Goal: Task Accomplishment & Management: Manage account settings

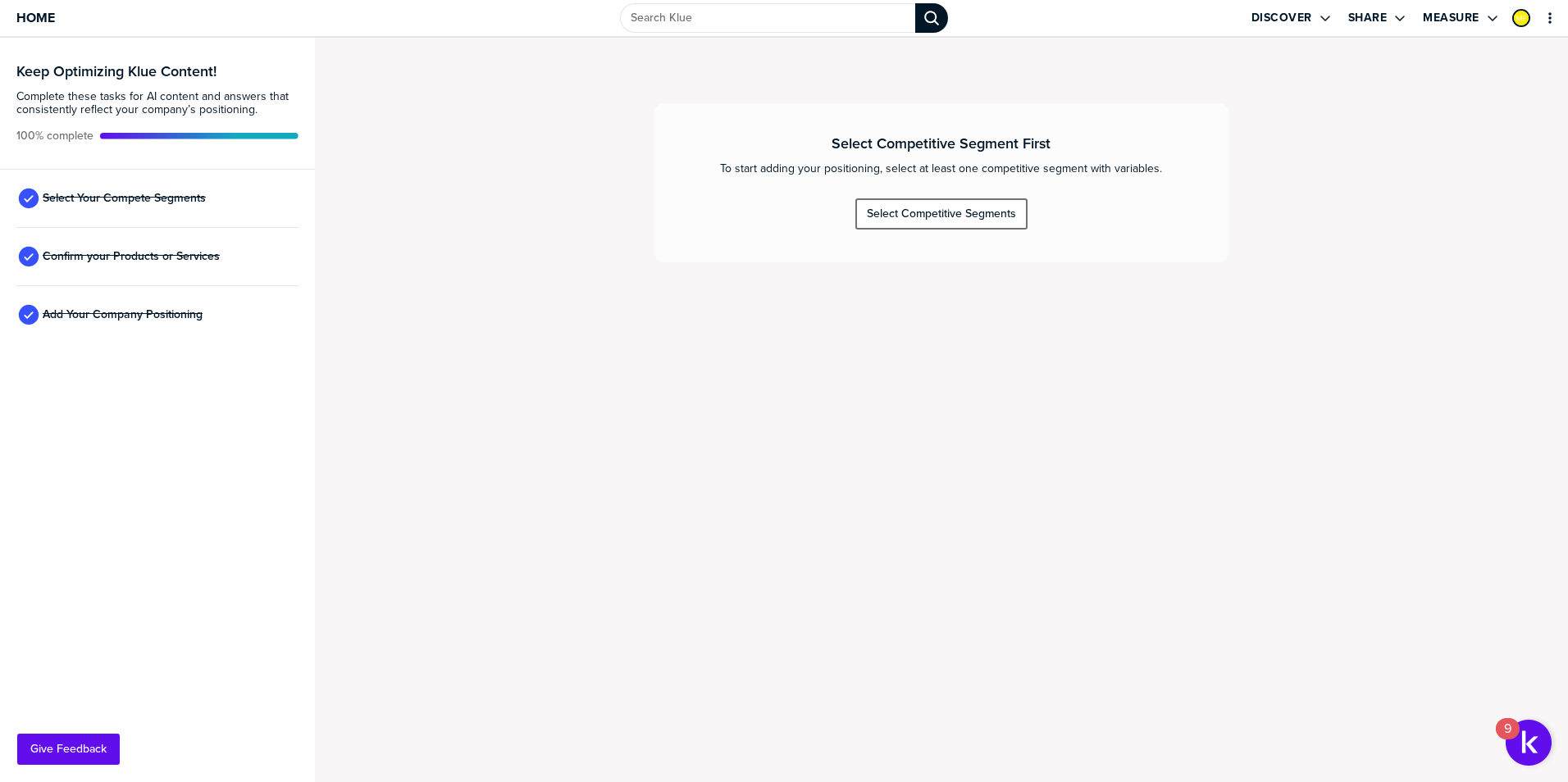
click at [911, 218] on div "Select Competitive Segments" at bounding box center [941, 214] width 150 height 14
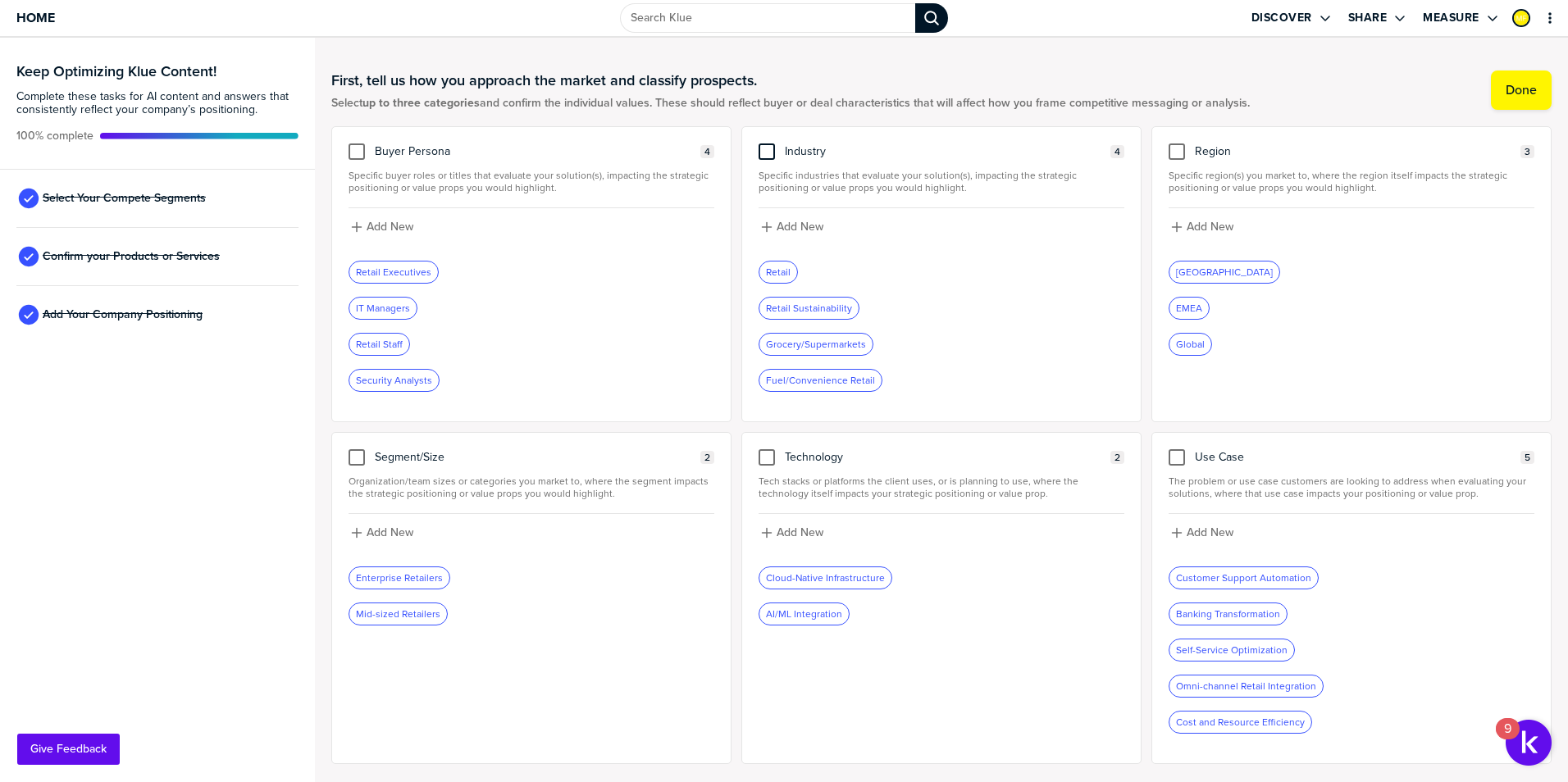
click at [758, 151] on div at bounding box center [766, 151] width 16 height 16
click at [767, 143] on input "checkbox" at bounding box center [767, 143] width 0 height 0
click at [758, 454] on div at bounding box center [766, 457] width 16 height 16
click at [767, 449] on input "checkbox" at bounding box center [767, 449] width 0 height 0
click at [1168, 459] on div at bounding box center [1176, 457] width 16 height 16
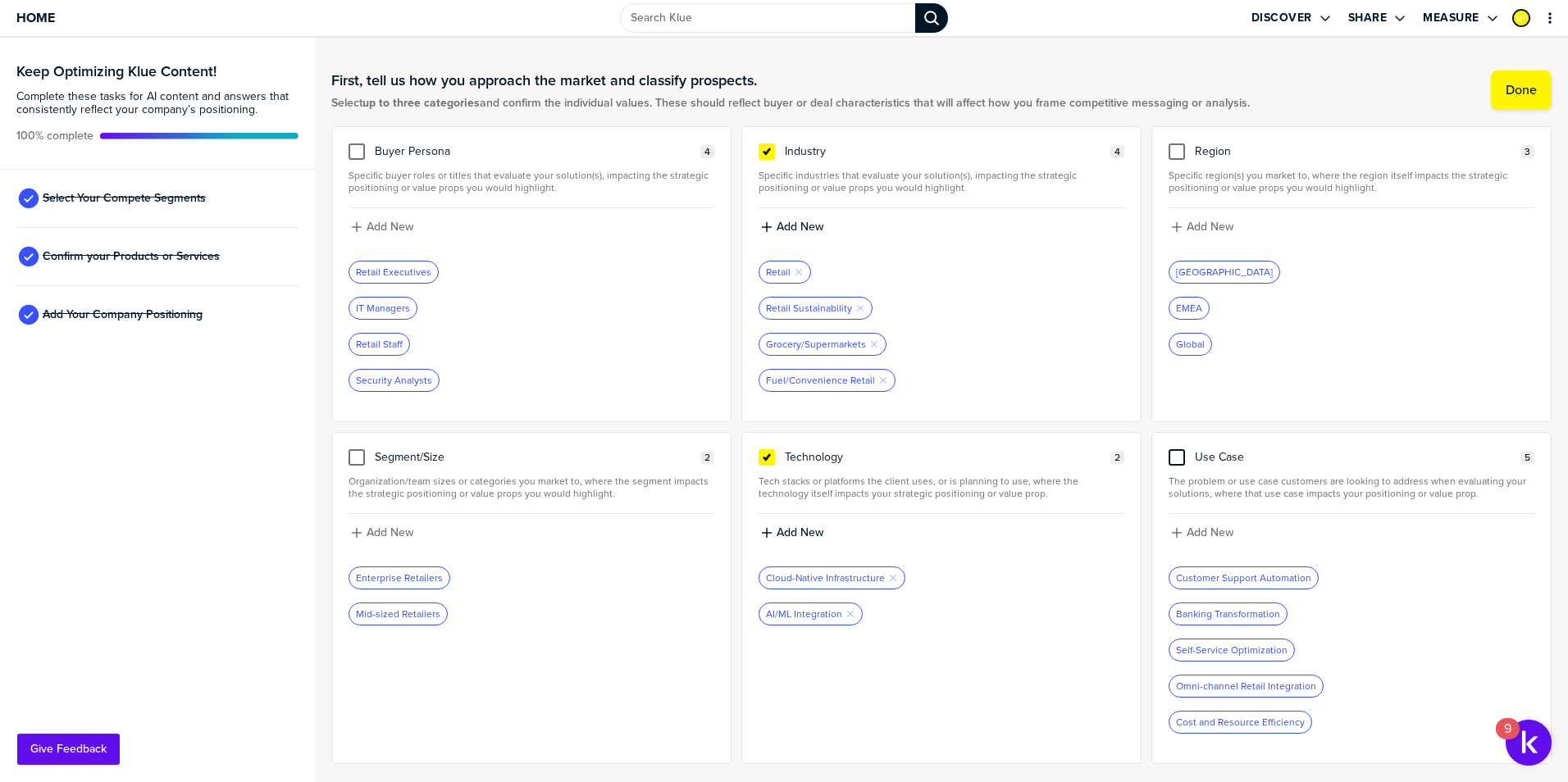
click at [1177, 449] on input "checkbox" at bounding box center [1177, 449] width 0 height 0
click at [1186, 531] on label "Add New" at bounding box center [1209, 532] width 47 height 14
click at [813, 529] on label "Add New" at bounding box center [799, 532] width 47 height 14
click at [892, 691] on div "Technology 2 Tech stacks or platforms the client uses, or is planning to use, w…" at bounding box center [941, 598] width 401 height 332
click at [1506, 93] on label "Done" at bounding box center [1521, 90] width 31 height 16
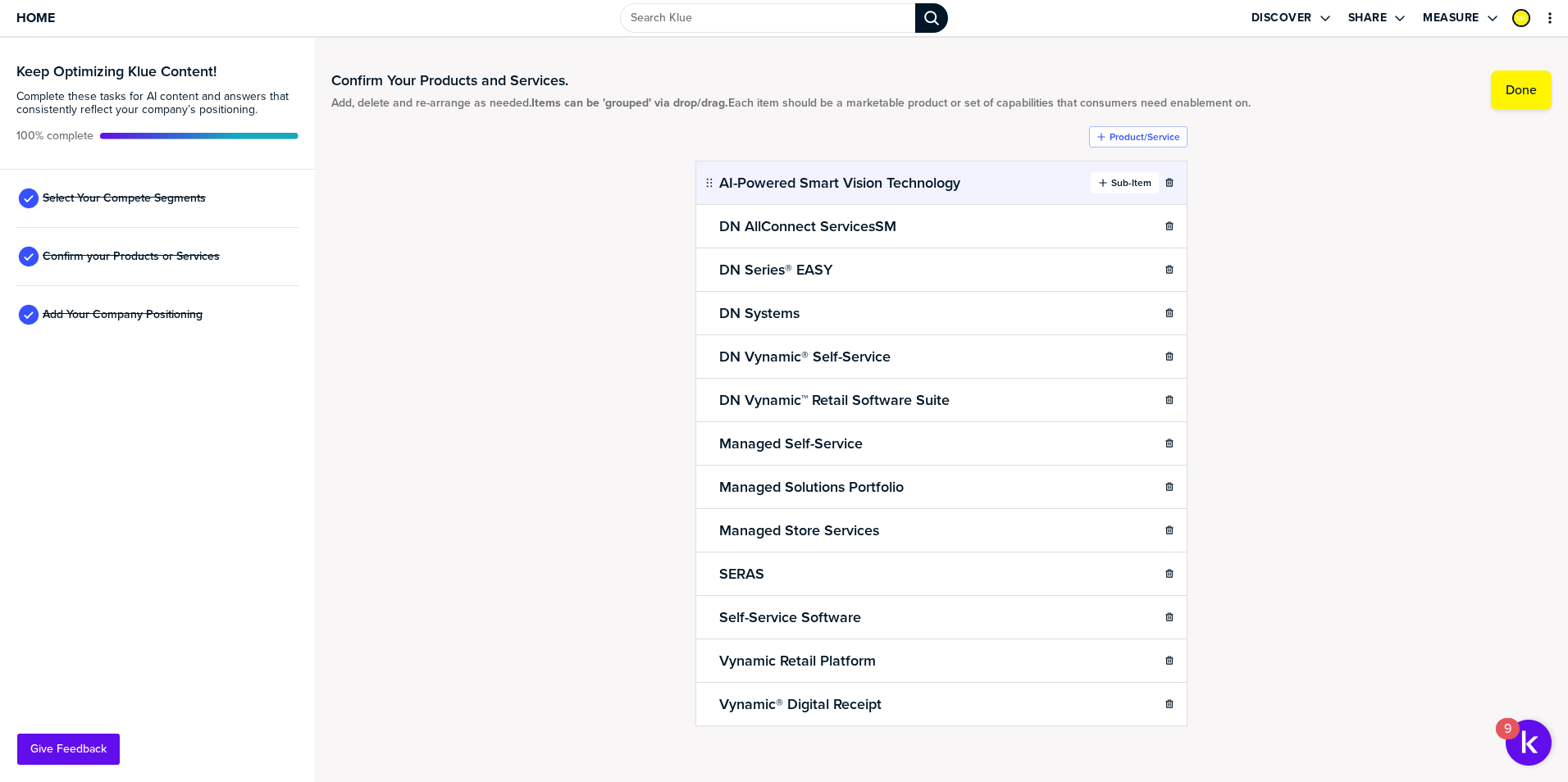
click at [1108, 184] on div "button" at bounding box center [1109, 183] width 3 height 13
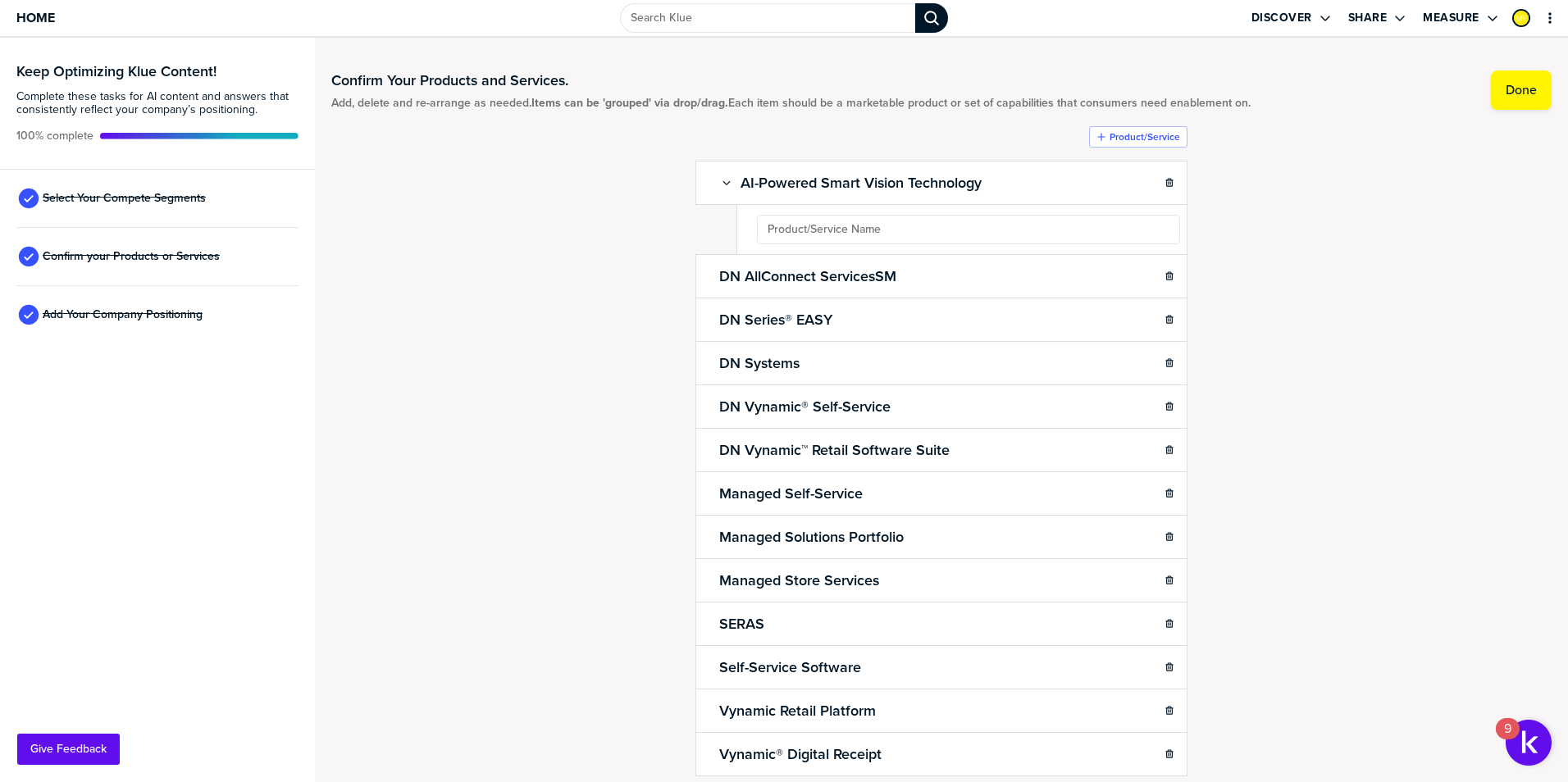
click at [1315, 240] on div "Confirm Your Products and Services. Add, delete and re-arrange as needed. Items…" at bounding box center [941, 410] width 1221 height 711
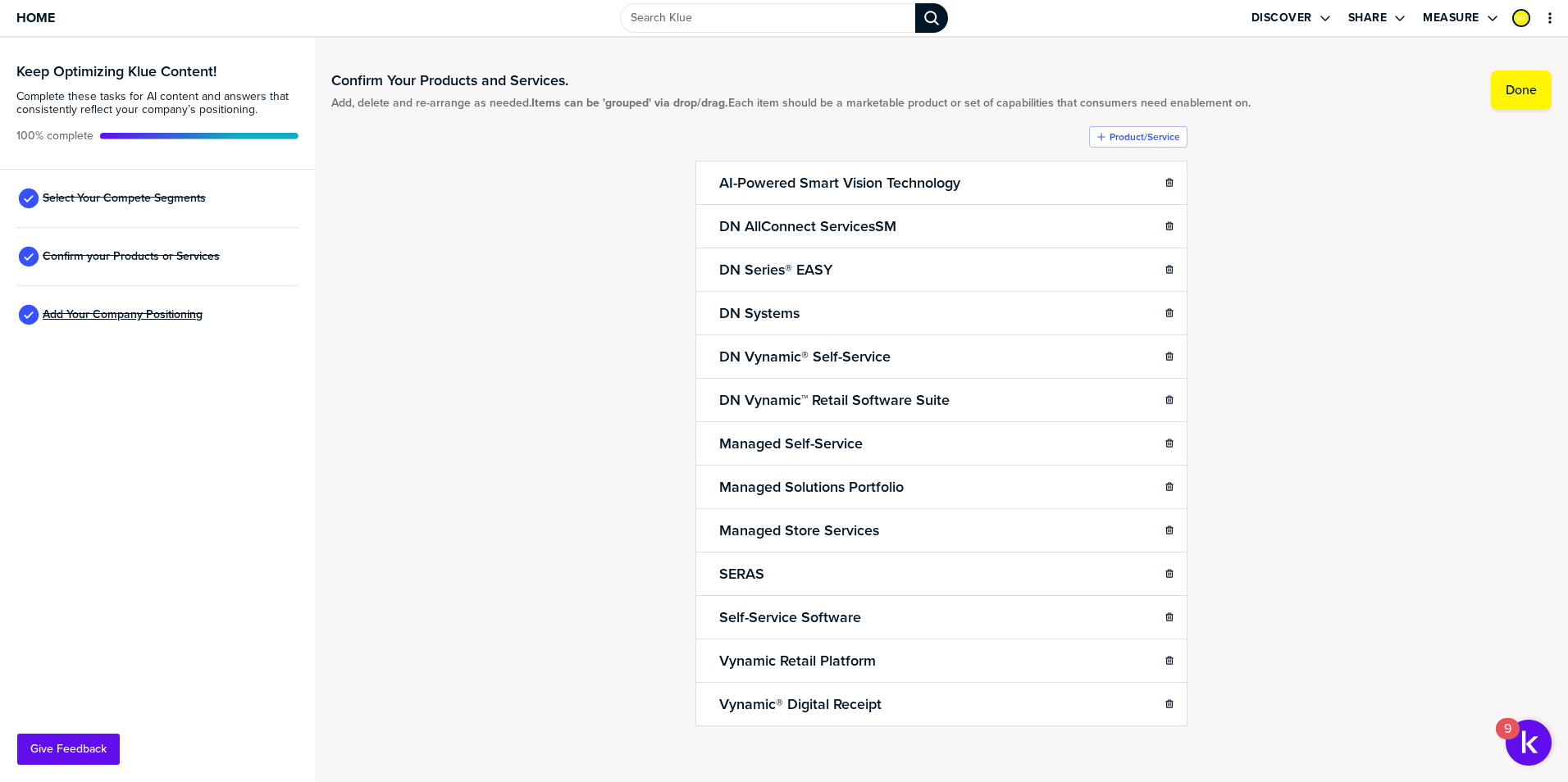
click at [132, 317] on span "Add Your Company Positioning" at bounding box center [123, 315] width 160 height 13
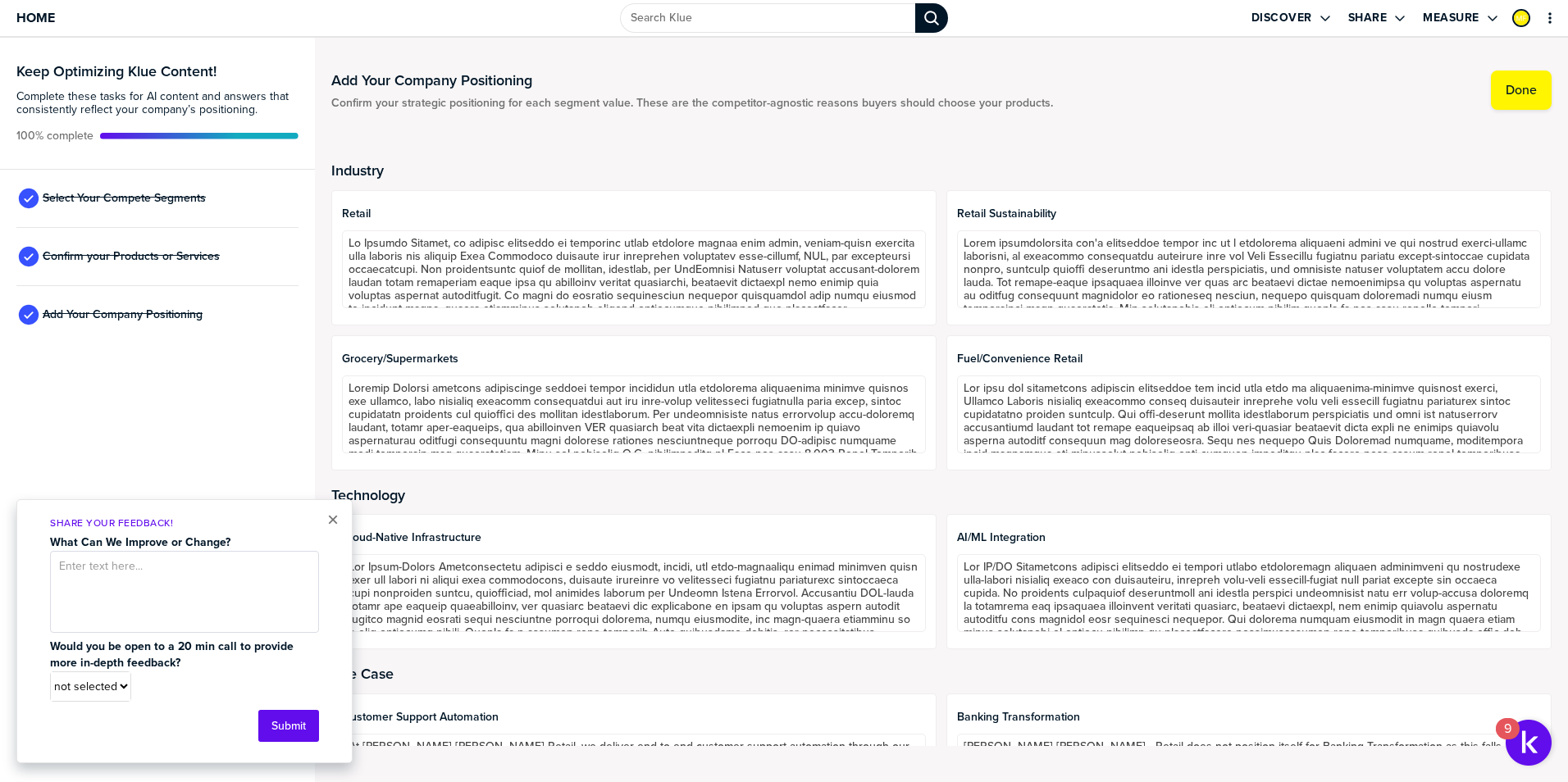
click at [618, 147] on div "Industry Retail Retail Sustainability Grocery/Supermarkets Fuel/Convenience Ret…" at bounding box center [941, 445] width 1221 height 640
click at [331, 517] on button "×" at bounding box center [333, 520] width 11 height 20
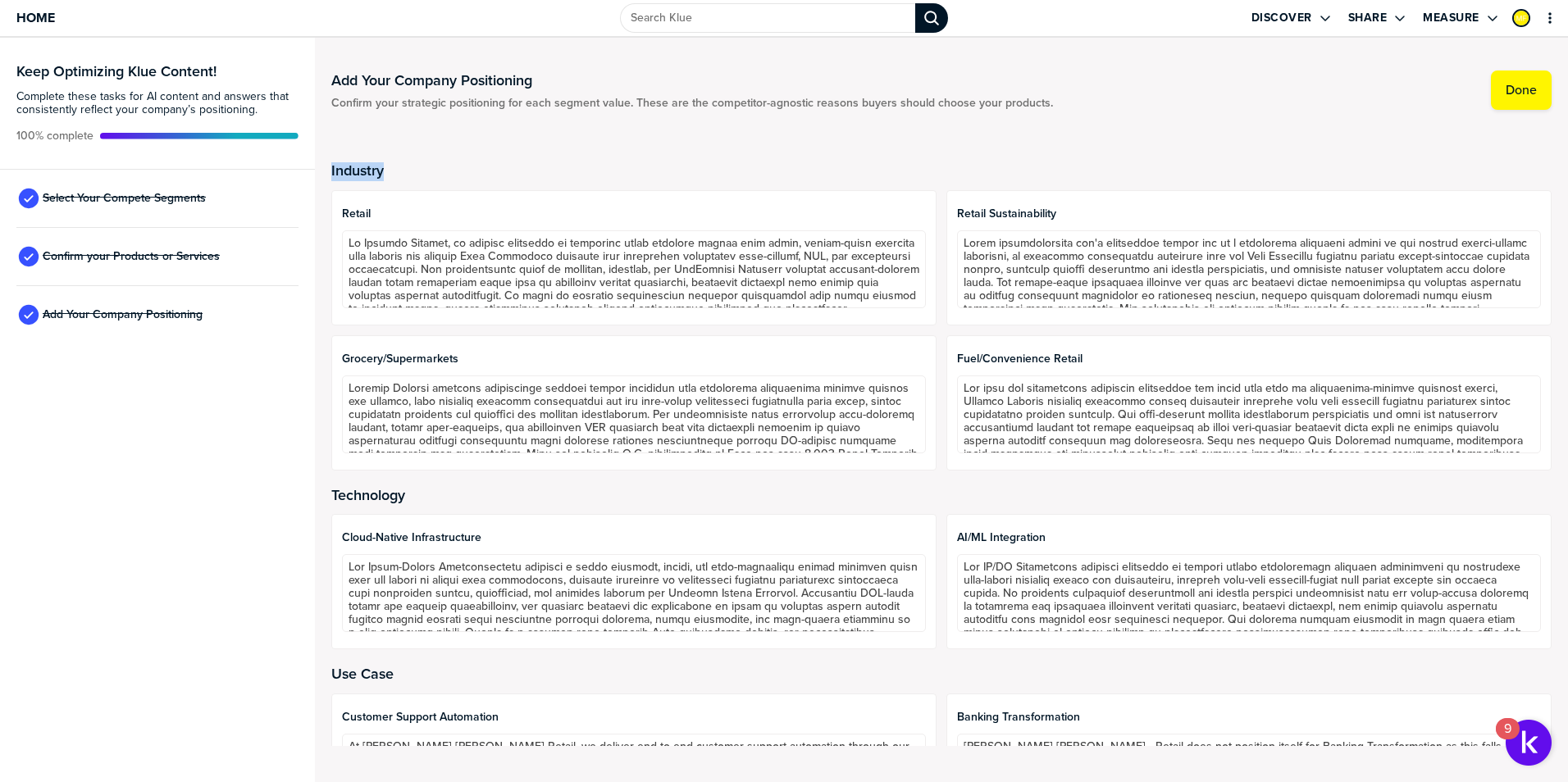
drag, startPoint x: 372, startPoint y: 180, endPoint x: 325, endPoint y: 175, distance: 47.3
click at [325, 175] on div "Add Your Company Positioning Confirm your strategic positioning for each segmen…" at bounding box center [941, 410] width 1253 height 745
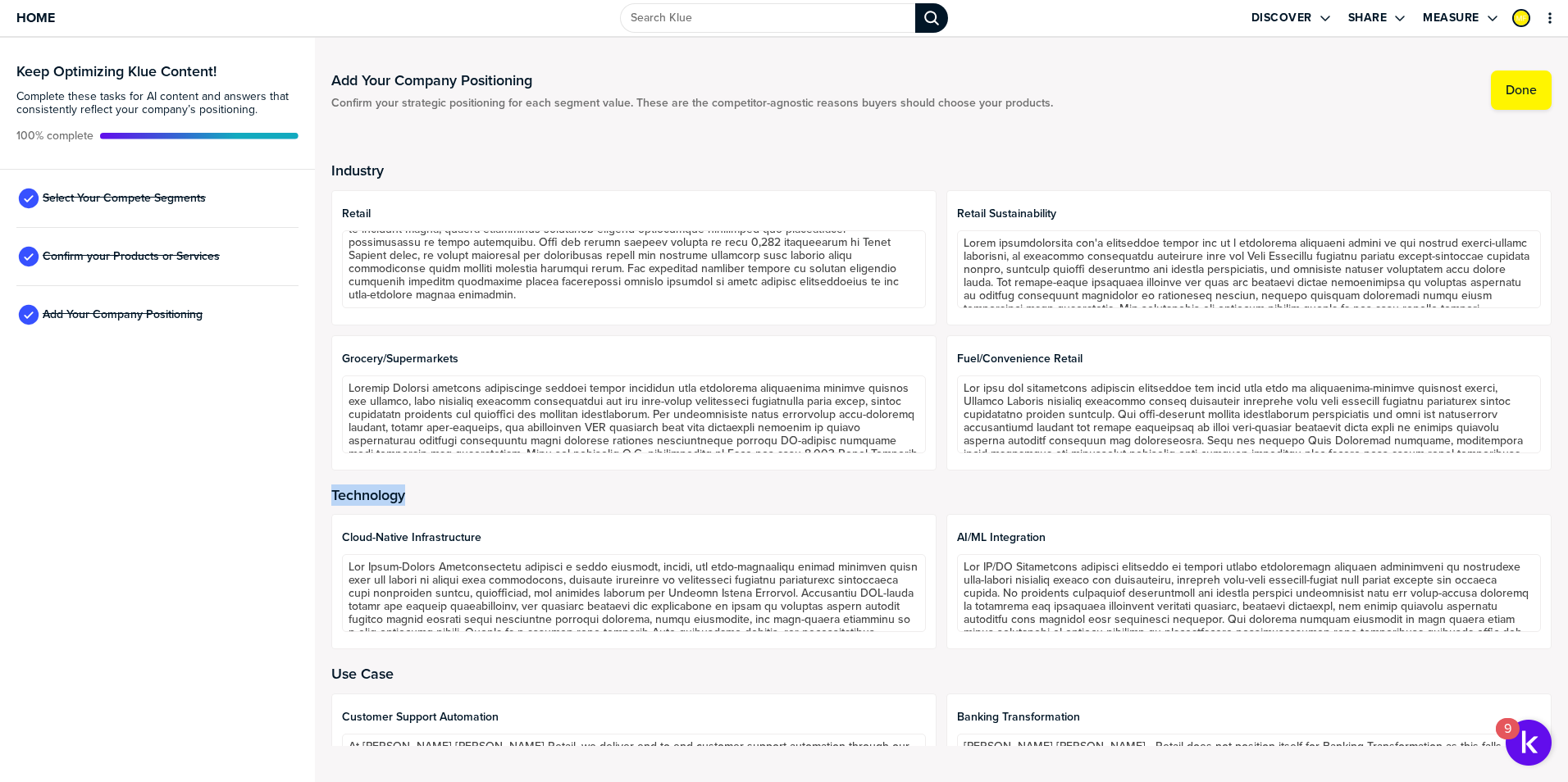
drag, startPoint x: 389, startPoint y: 495, endPoint x: 318, endPoint y: 498, distance: 71.1
click at [318, 498] on div "Add Your Company Positioning Confirm your strategic positioning for each segmen…" at bounding box center [941, 410] width 1253 height 745
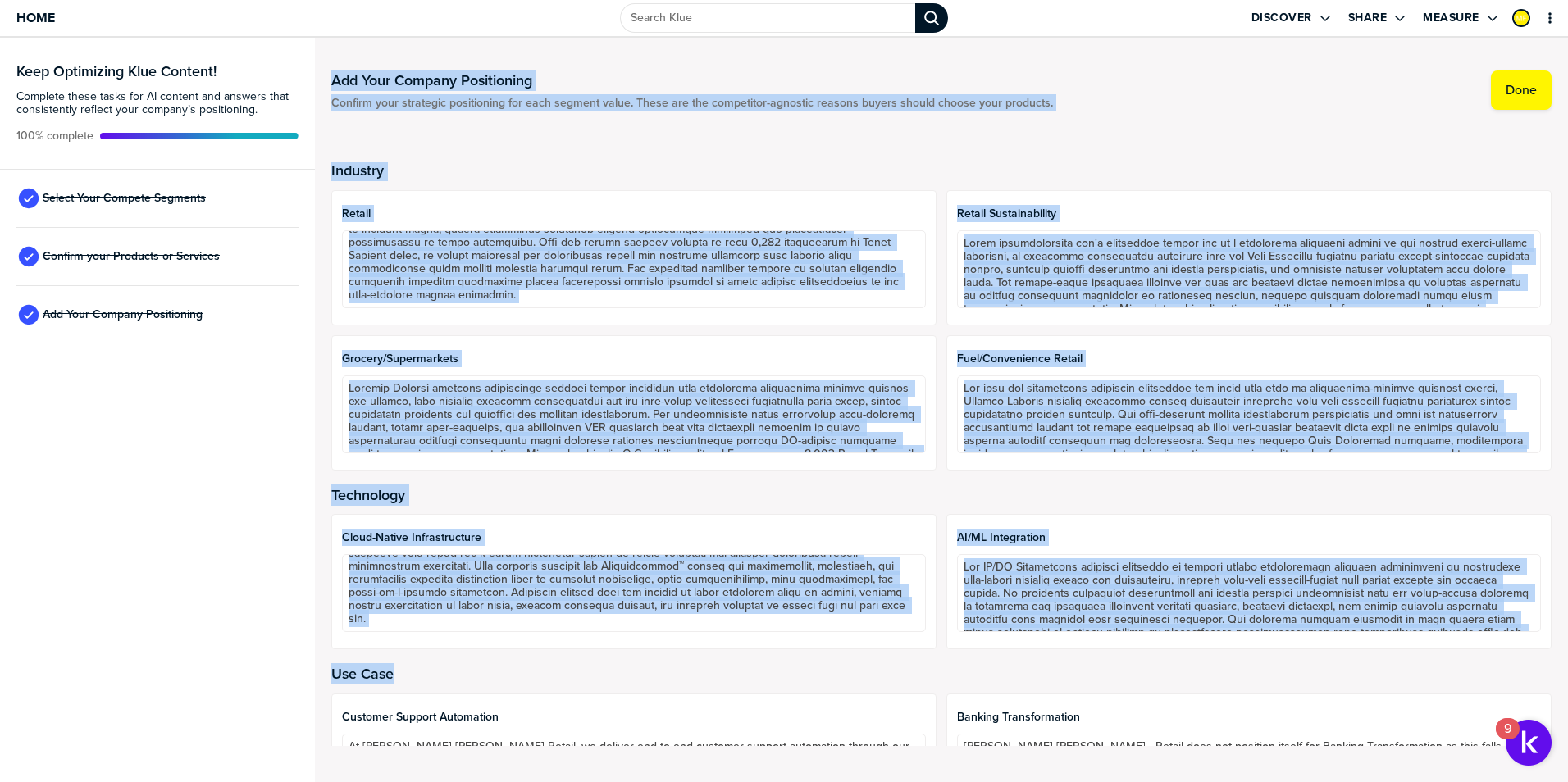
drag, startPoint x: 396, startPoint y: 681, endPoint x: 320, endPoint y: 682, distance: 76.0
click at [320, 682] on div "Add Your Company Positioning Confirm your strategic positioning for each segmen…" at bounding box center [941, 410] width 1253 height 745
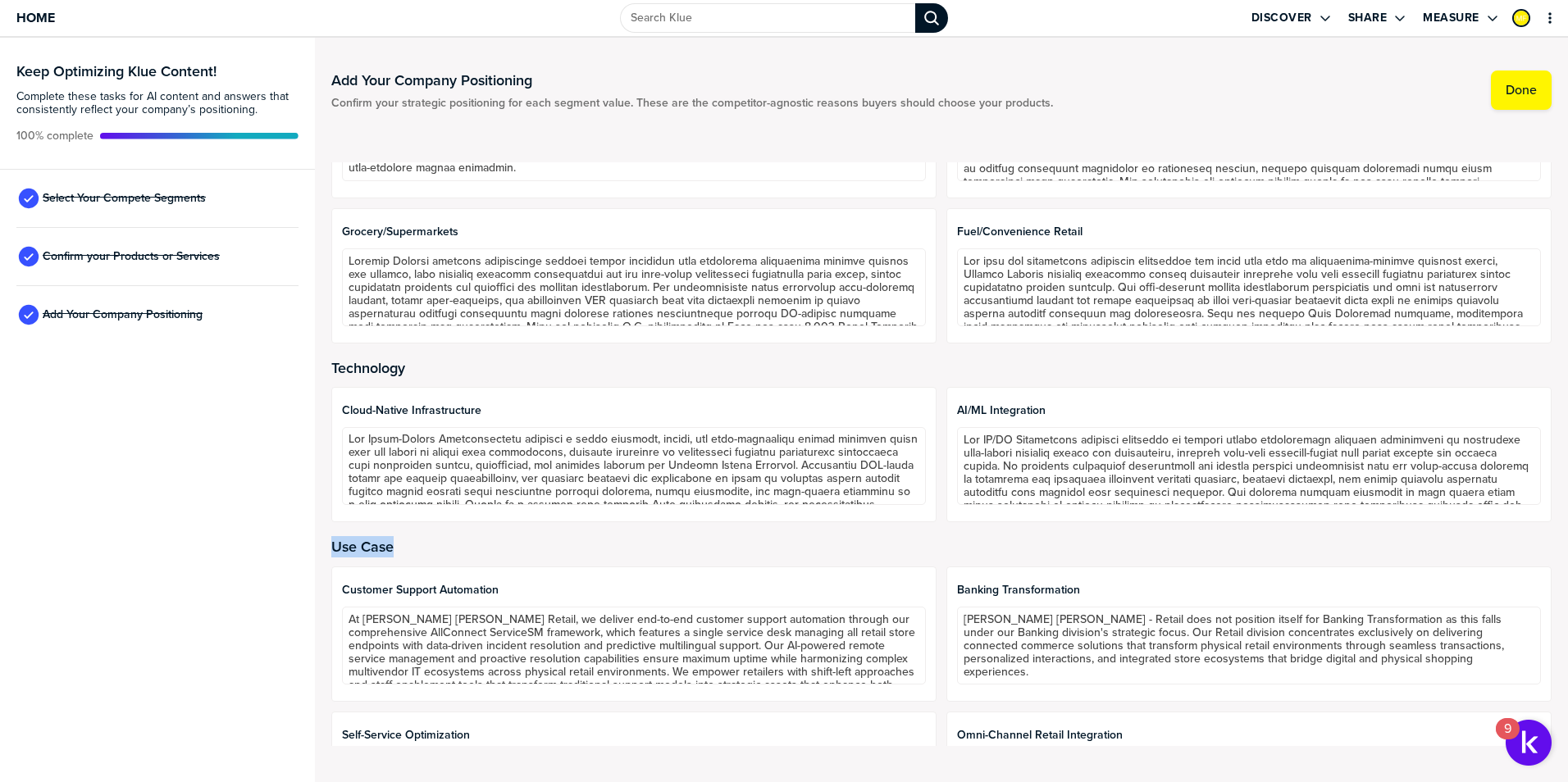
scroll to position [0, 0]
click at [123, 196] on span "Select Your Compete Segments" at bounding box center [124, 198] width 163 height 13
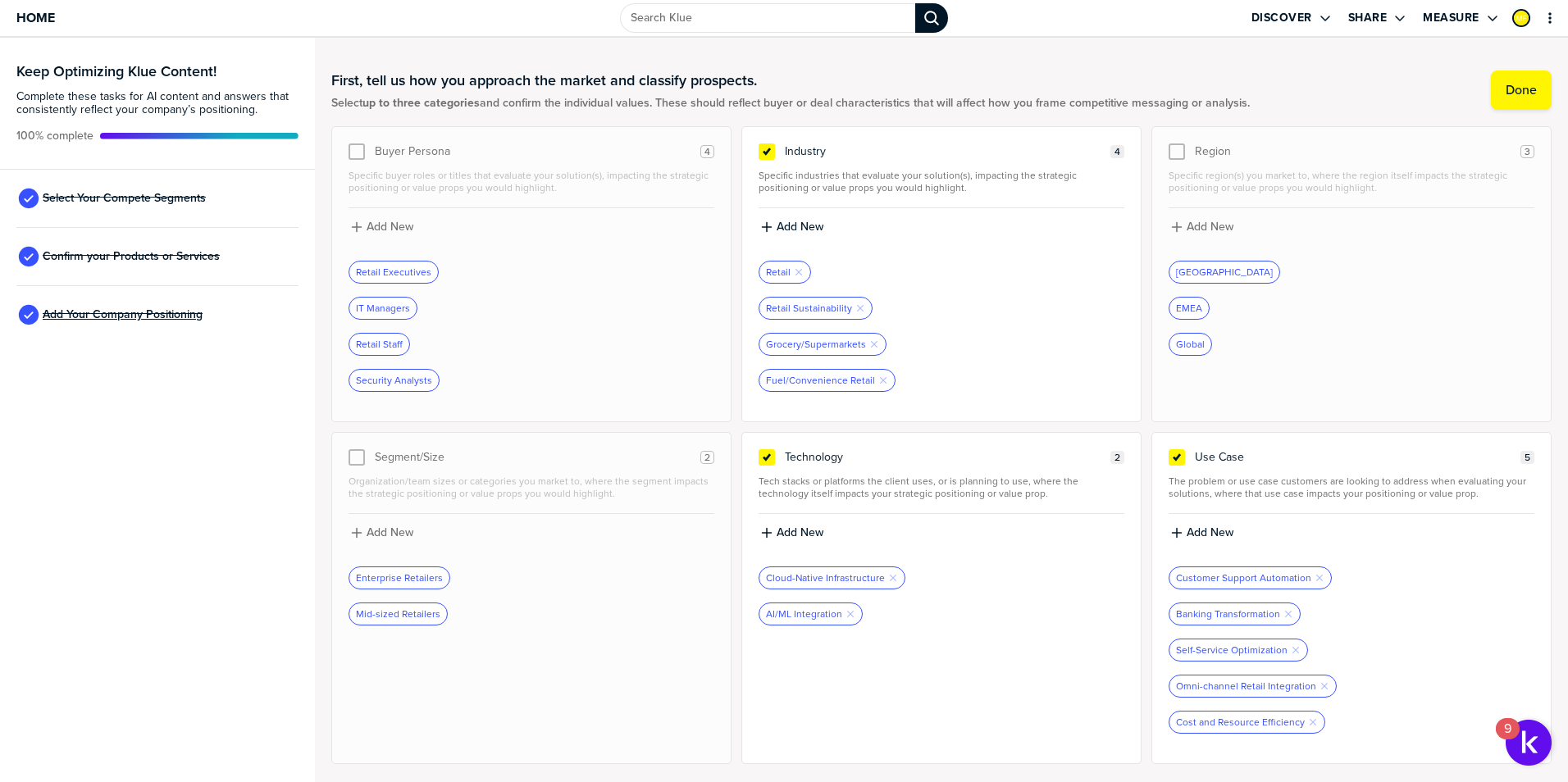
click at [155, 313] on span "Add Your Company Positioning" at bounding box center [123, 315] width 160 height 13
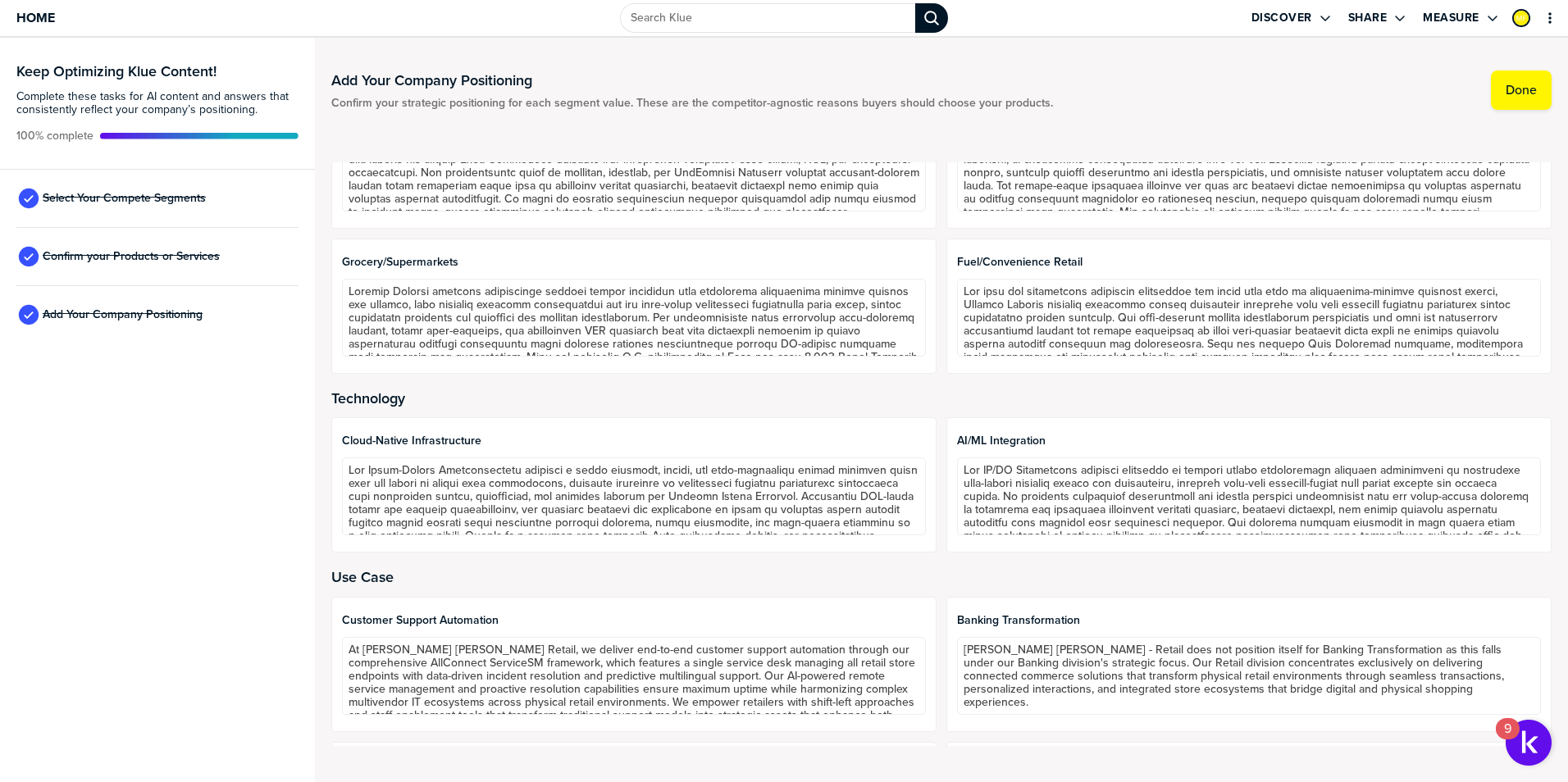
scroll to position [45, 0]
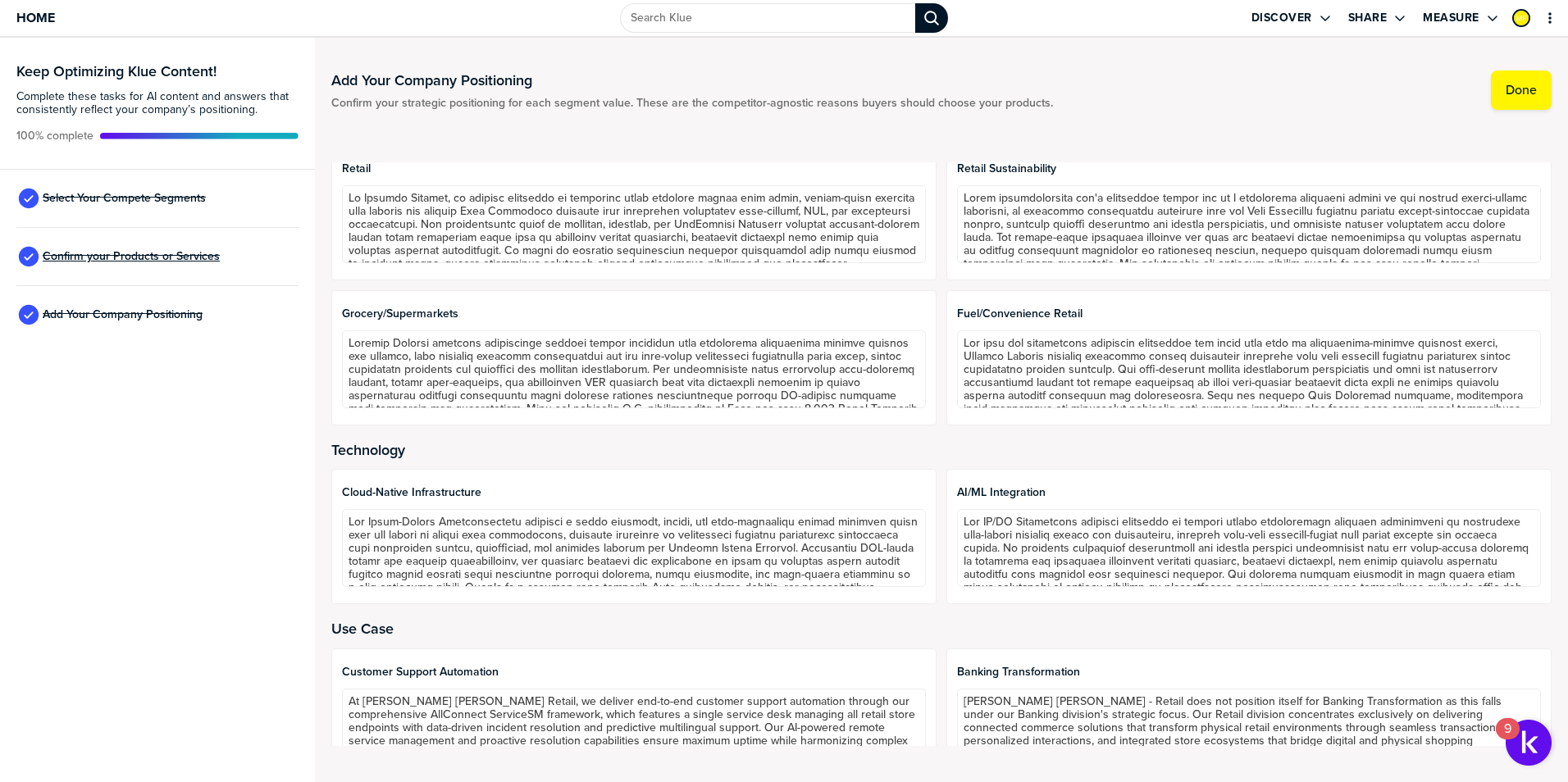
click at [143, 261] on span "Confirm your Products or Services" at bounding box center [132, 257] width 177 height 13
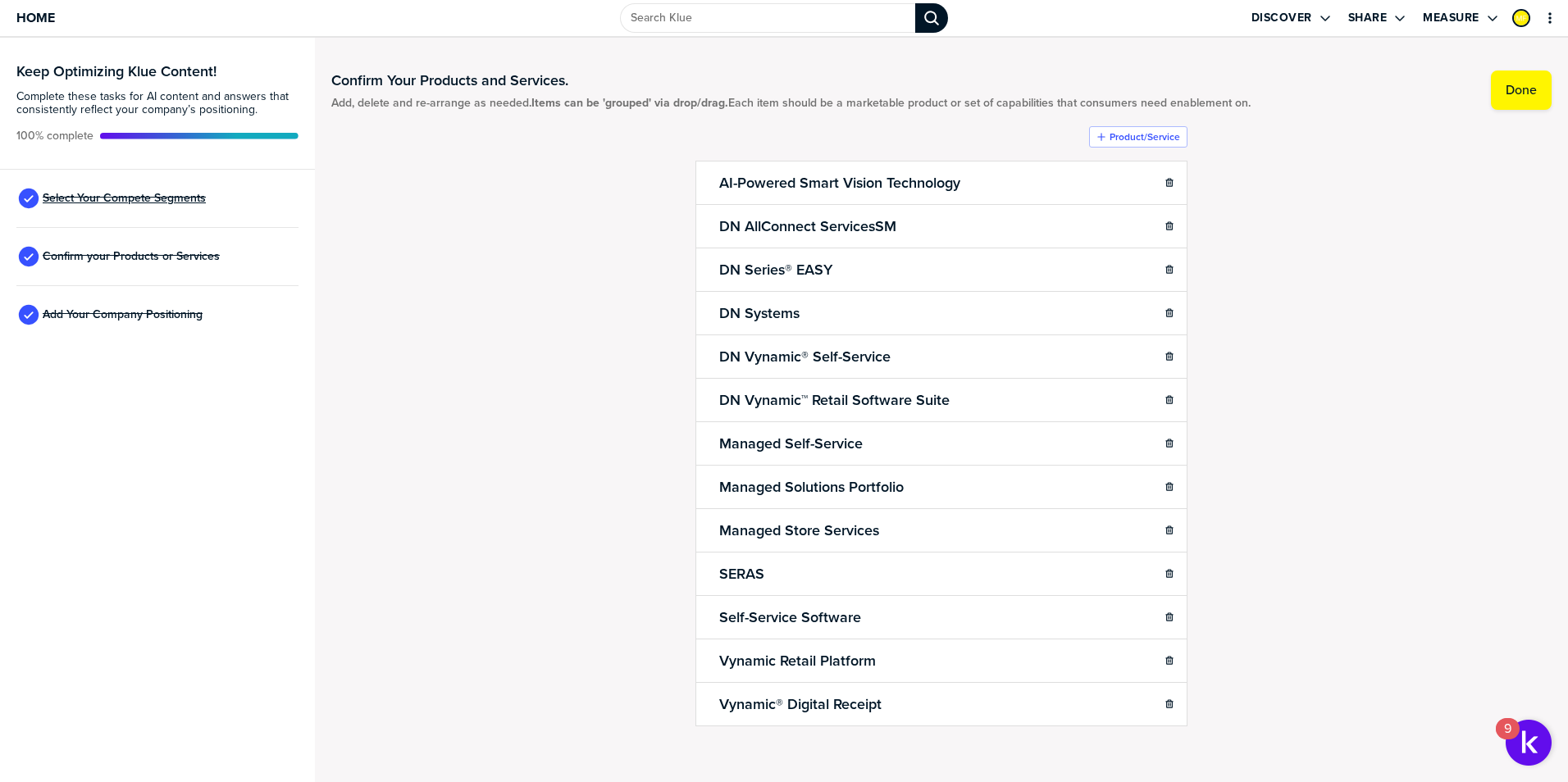
click at [121, 200] on span "Select Your Compete Segments" at bounding box center [124, 198] width 163 height 13
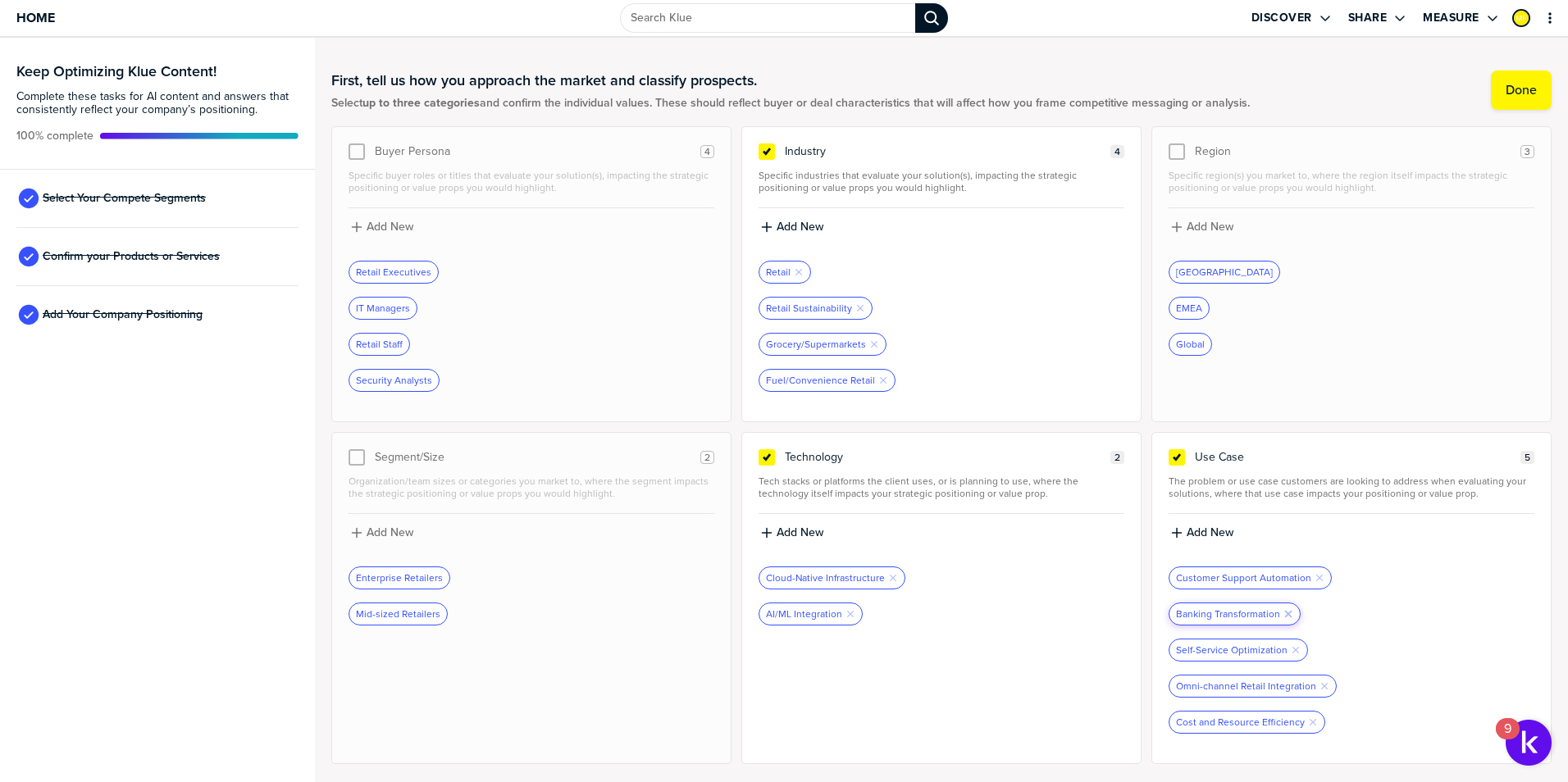
click at [1284, 615] on icon "Remove Tag" at bounding box center [1289, 614] width 10 height 10
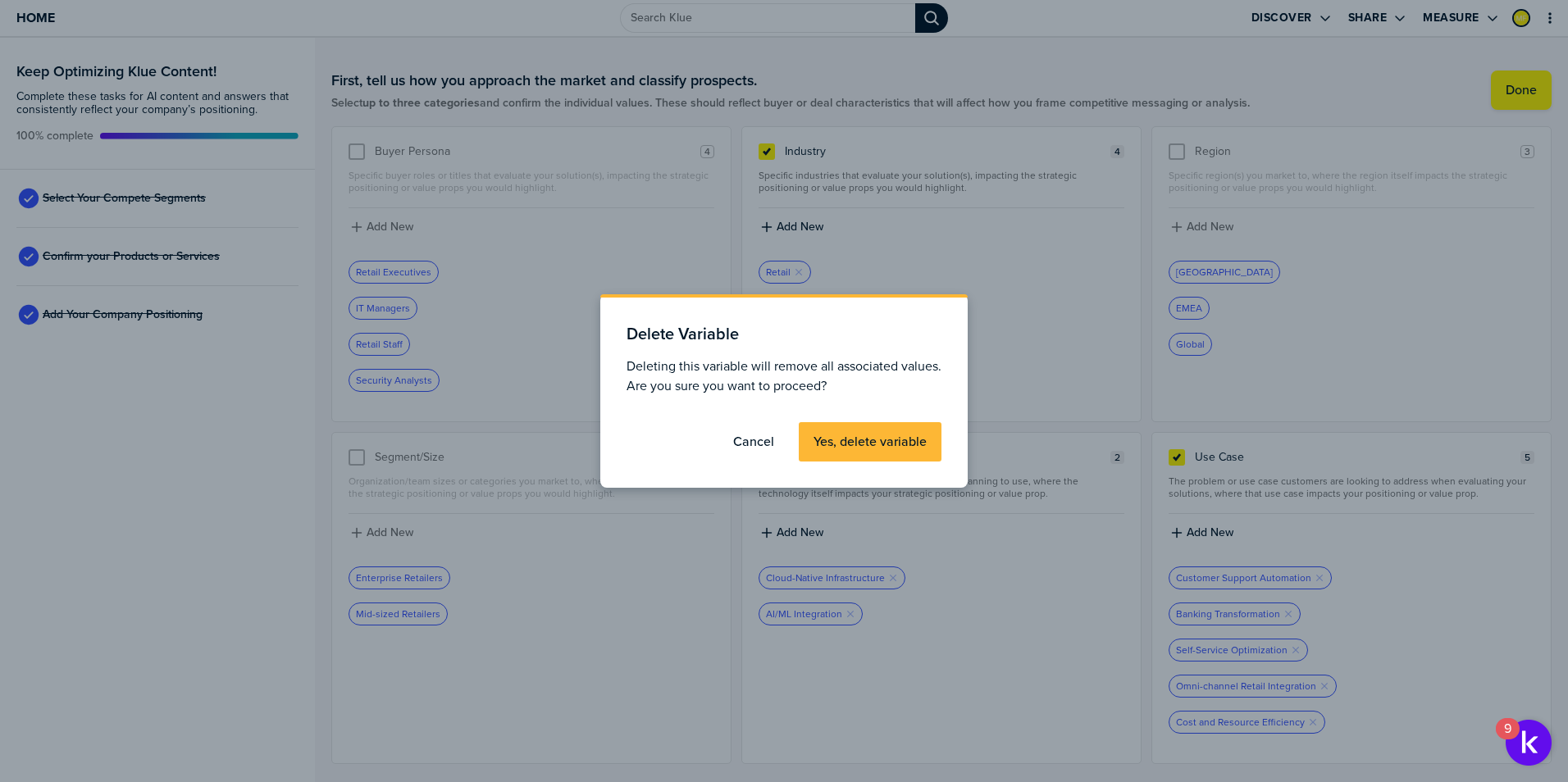
click at [895, 441] on label "Yes, delete variable" at bounding box center [870, 442] width 113 height 16
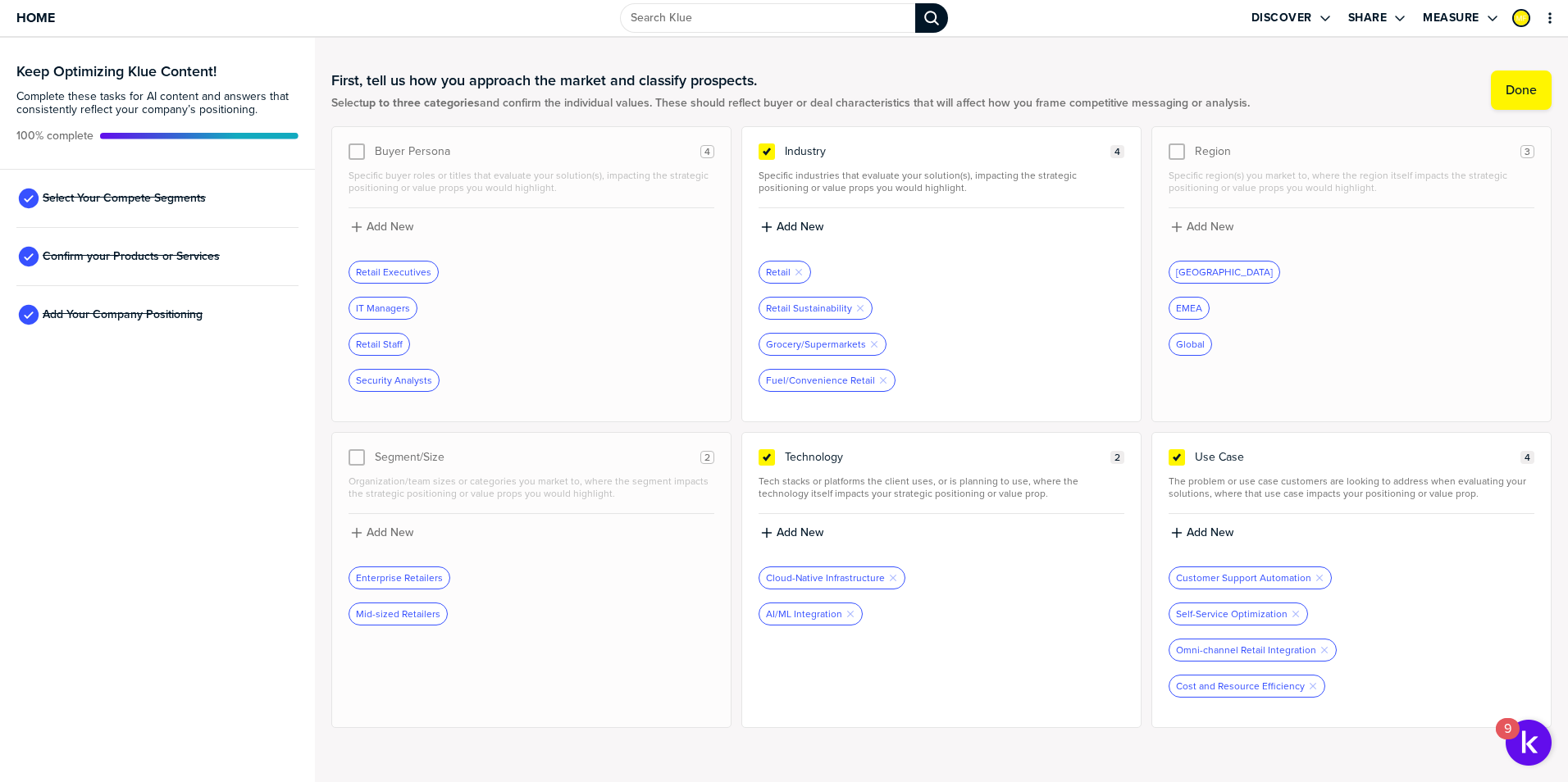
click at [1111, 60] on div "First, tell us how you approach the market and classify prospects. Select up to…" at bounding box center [941, 91] width 1221 height 72
drag, startPoint x: 670, startPoint y: 99, endPoint x: 1263, endPoint y: 107, distance: 593.1
click at [1263, 107] on div "First, tell us how you approach the market and classify prospects. Select up to…" at bounding box center [941, 91] width 1221 height 72
click at [1098, 90] on h1 "First, tell us how you approach the market and classify prospects." at bounding box center [790, 80] width 918 height 20
click at [975, 100] on span "Select up to three categories and confirm the individual values. These should r…" at bounding box center [790, 103] width 918 height 13
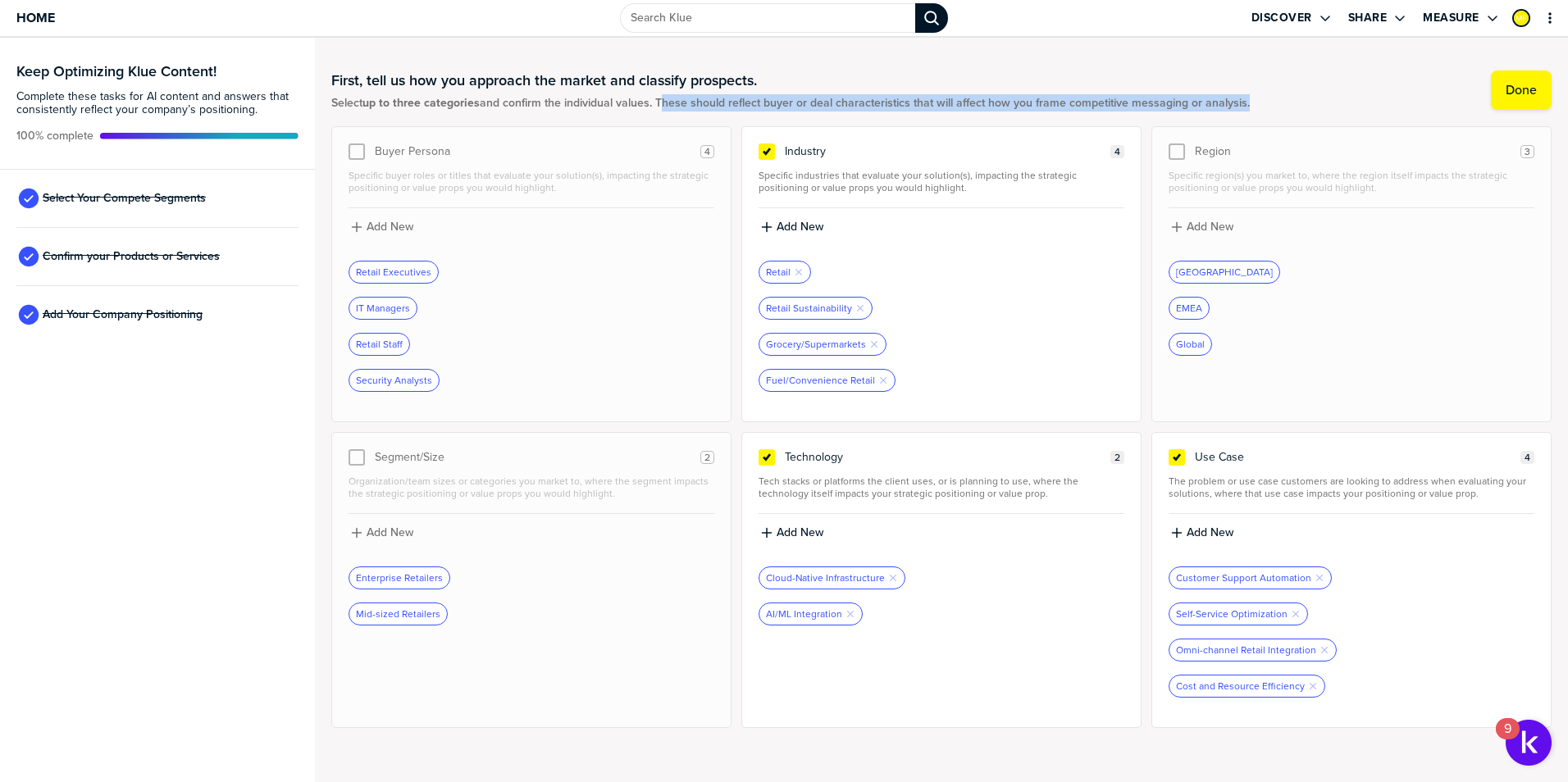
drag, startPoint x: 660, startPoint y: 102, endPoint x: 1289, endPoint y: 109, distance: 629.0
click at [1289, 109] on div "First, tell us how you approach the market and classify prospects. Select up to…" at bounding box center [941, 91] width 1221 height 72
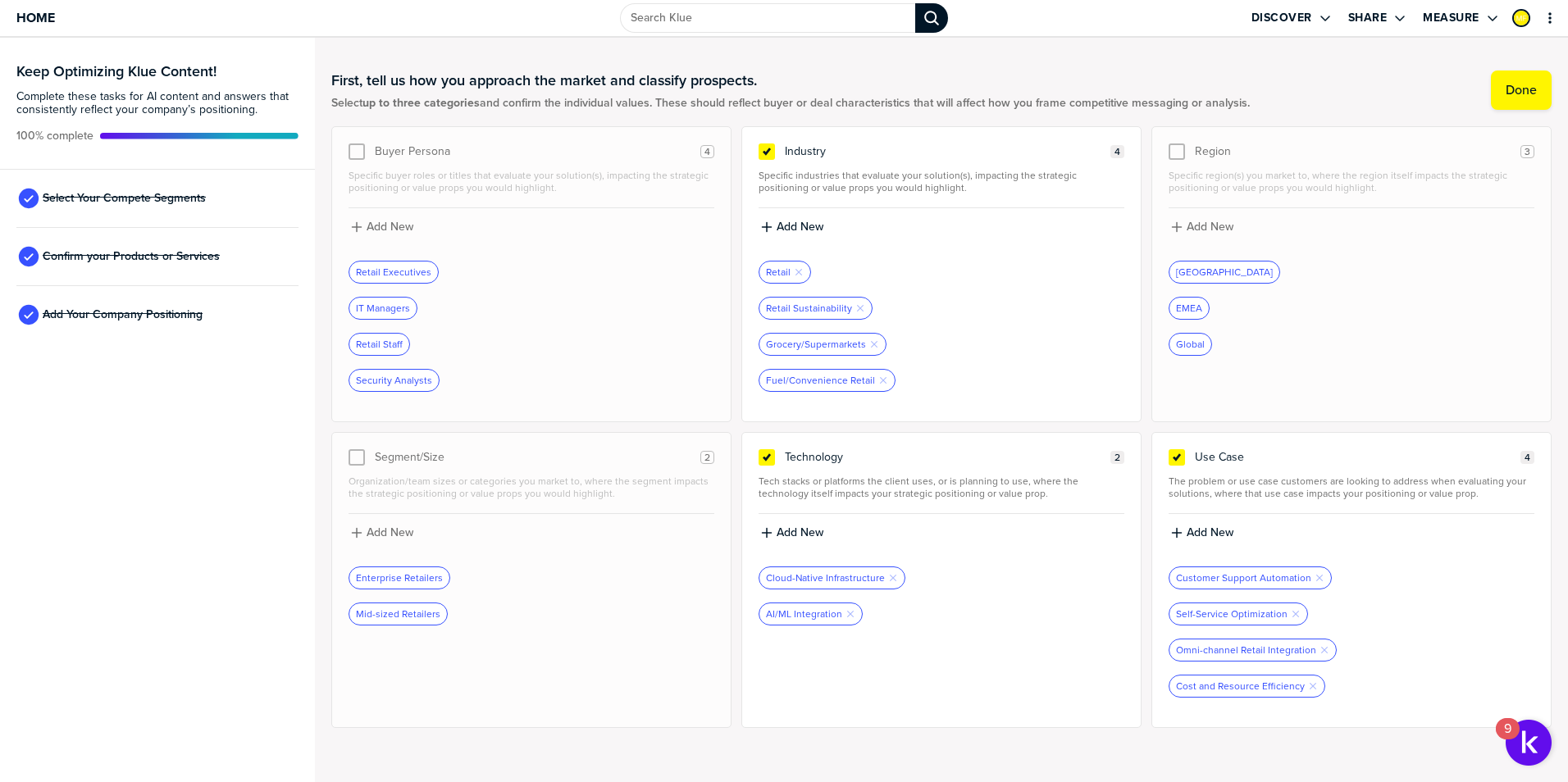
click at [136, 245] on div "Confirm your Products or Services" at bounding box center [157, 257] width 282 height 58
click at [136, 261] on span "Confirm your Products or Services" at bounding box center [132, 257] width 177 height 13
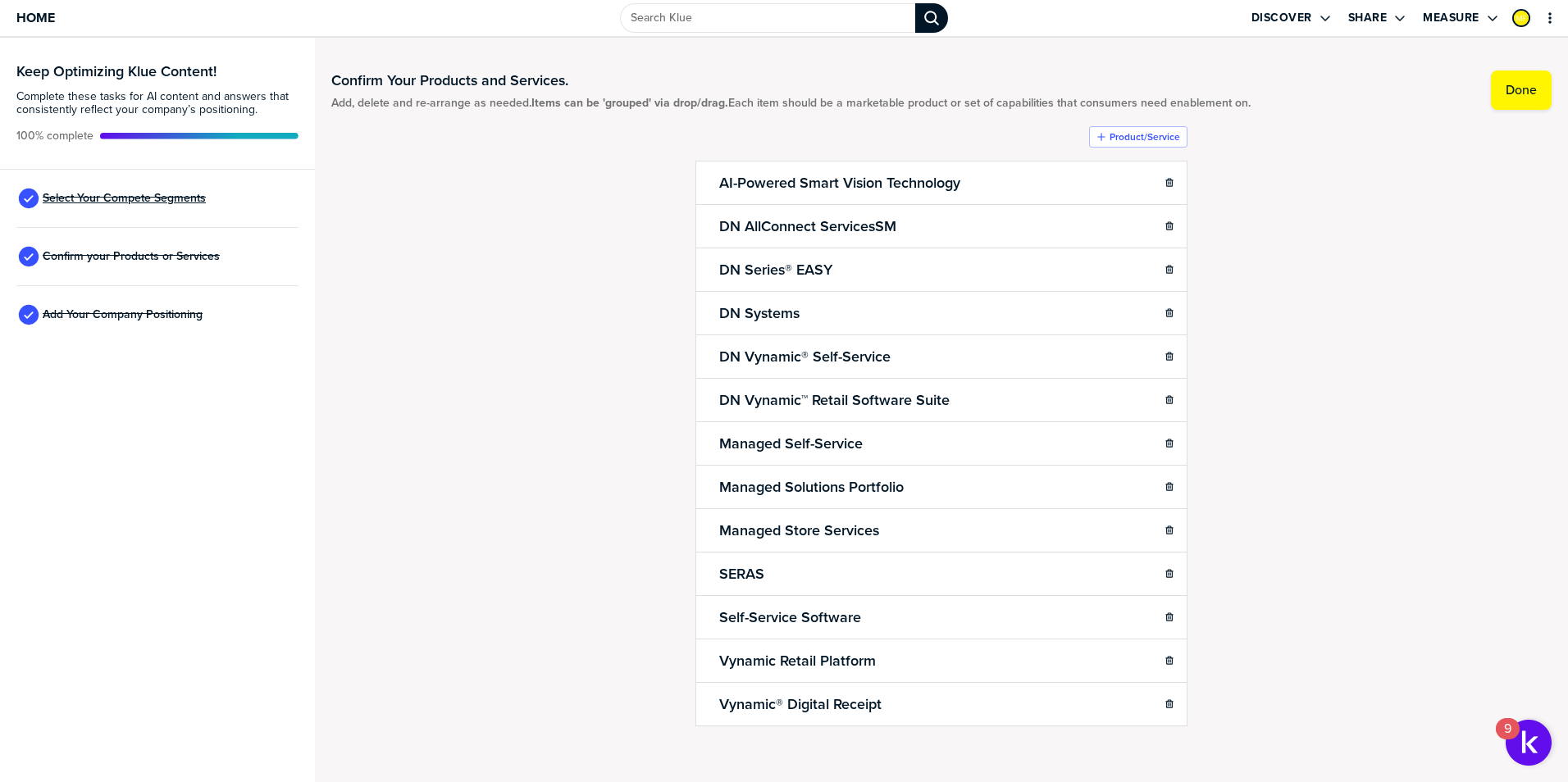
click at [174, 195] on span "Select Your Compete Segments" at bounding box center [124, 198] width 163 height 13
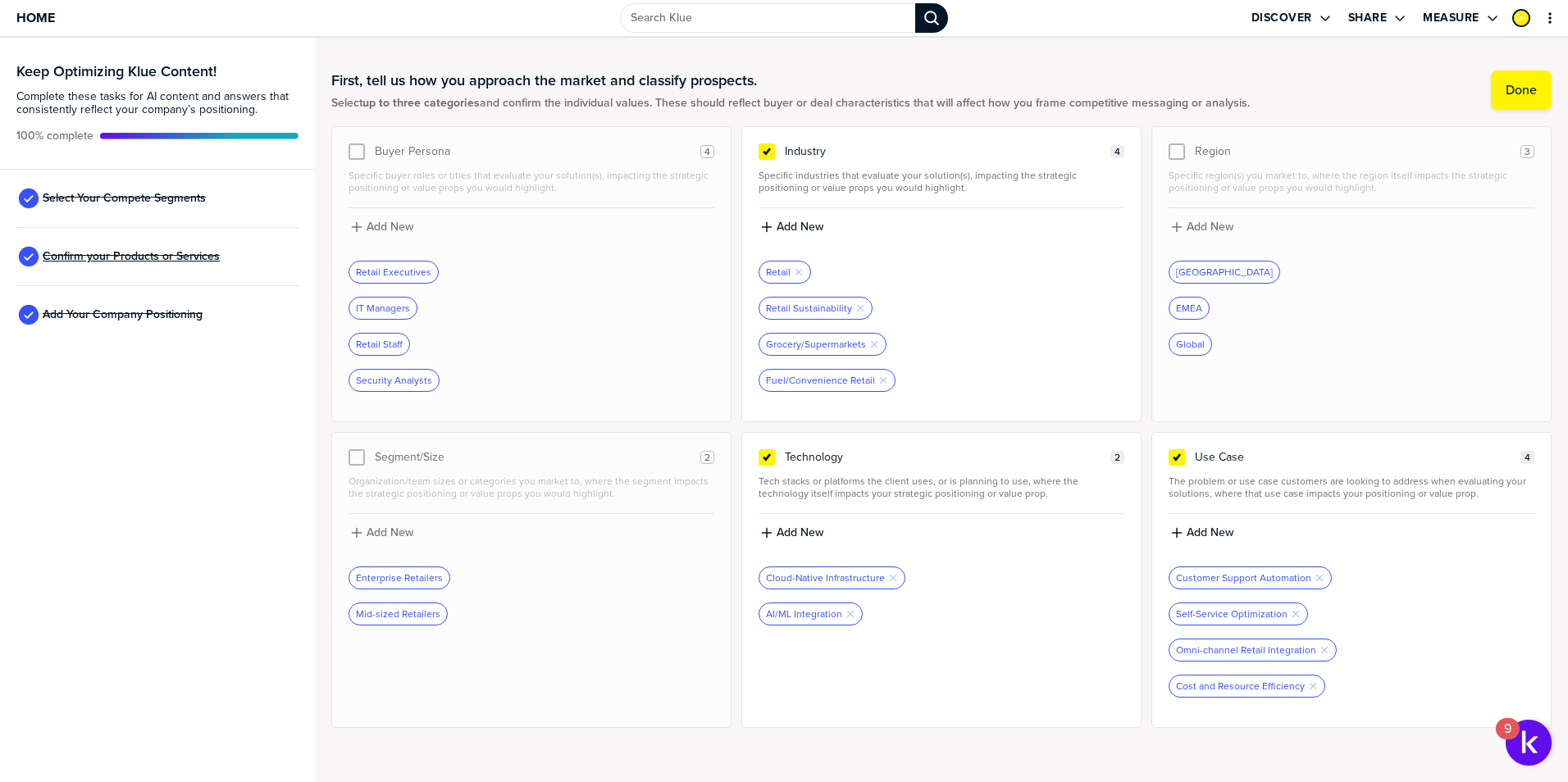
click at [132, 253] on span "Confirm your Products or Services" at bounding box center [132, 257] width 177 height 13
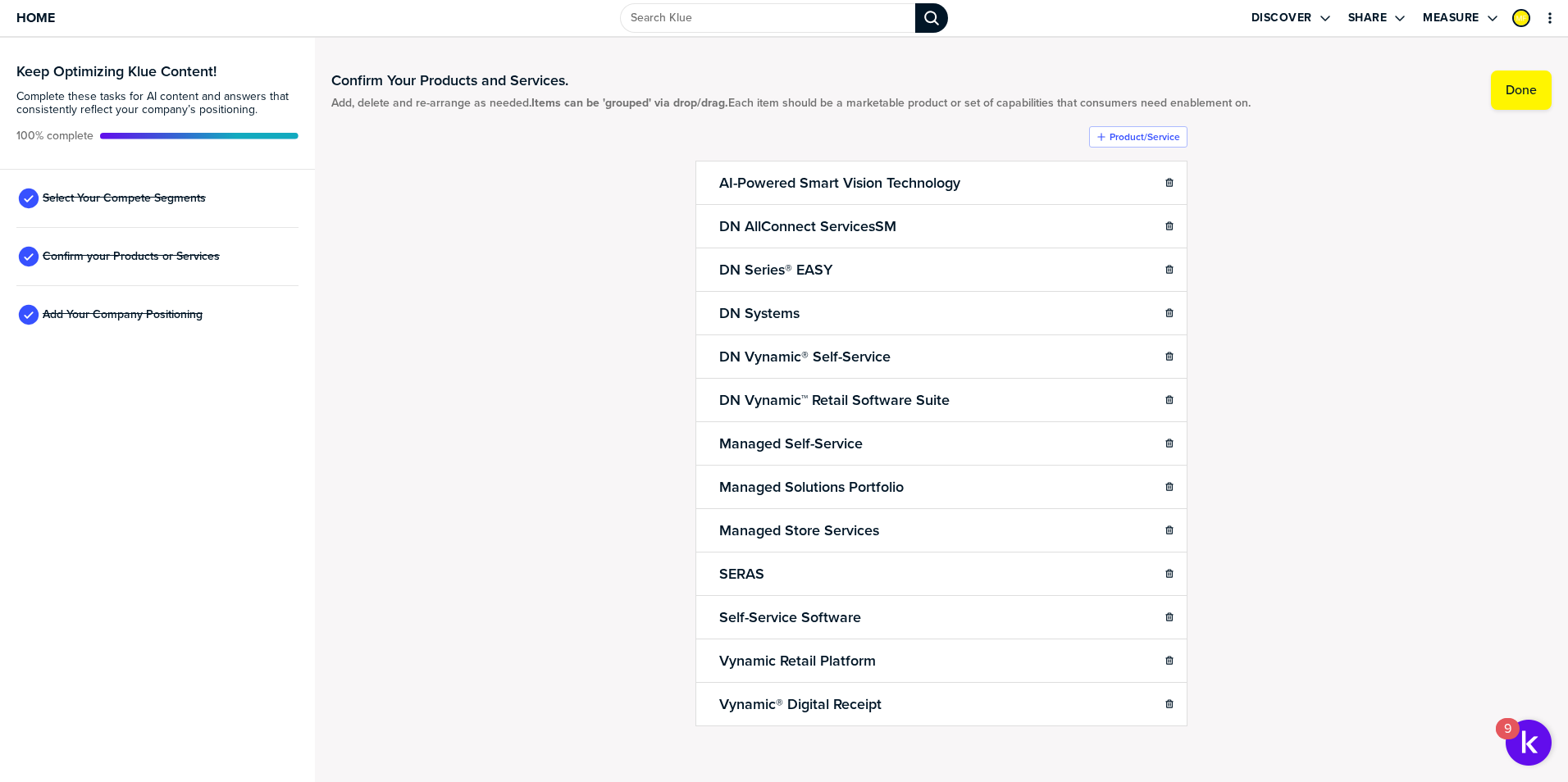
click at [1329, 317] on div "Confirm Your Products and Services. Add, delete and re-arrange as needed. Items…" at bounding box center [941, 410] width 1221 height 711
click at [1388, 319] on div "Confirm Your Products and Services. Add, delete and re-arrange as needed. Items…" at bounding box center [941, 410] width 1221 height 711
click at [1326, 298] on div "Confirm Your Products and Services. Add, delete and re-arrange as needed. Items…" at bounding box center [941, 410] width 1221 height 711
click at [1327, 296] on div "Confirm Your Products and Services. Add, delete and re-arrange as needed. Items…" at bounding box center [941, 410] width 1221 height 711
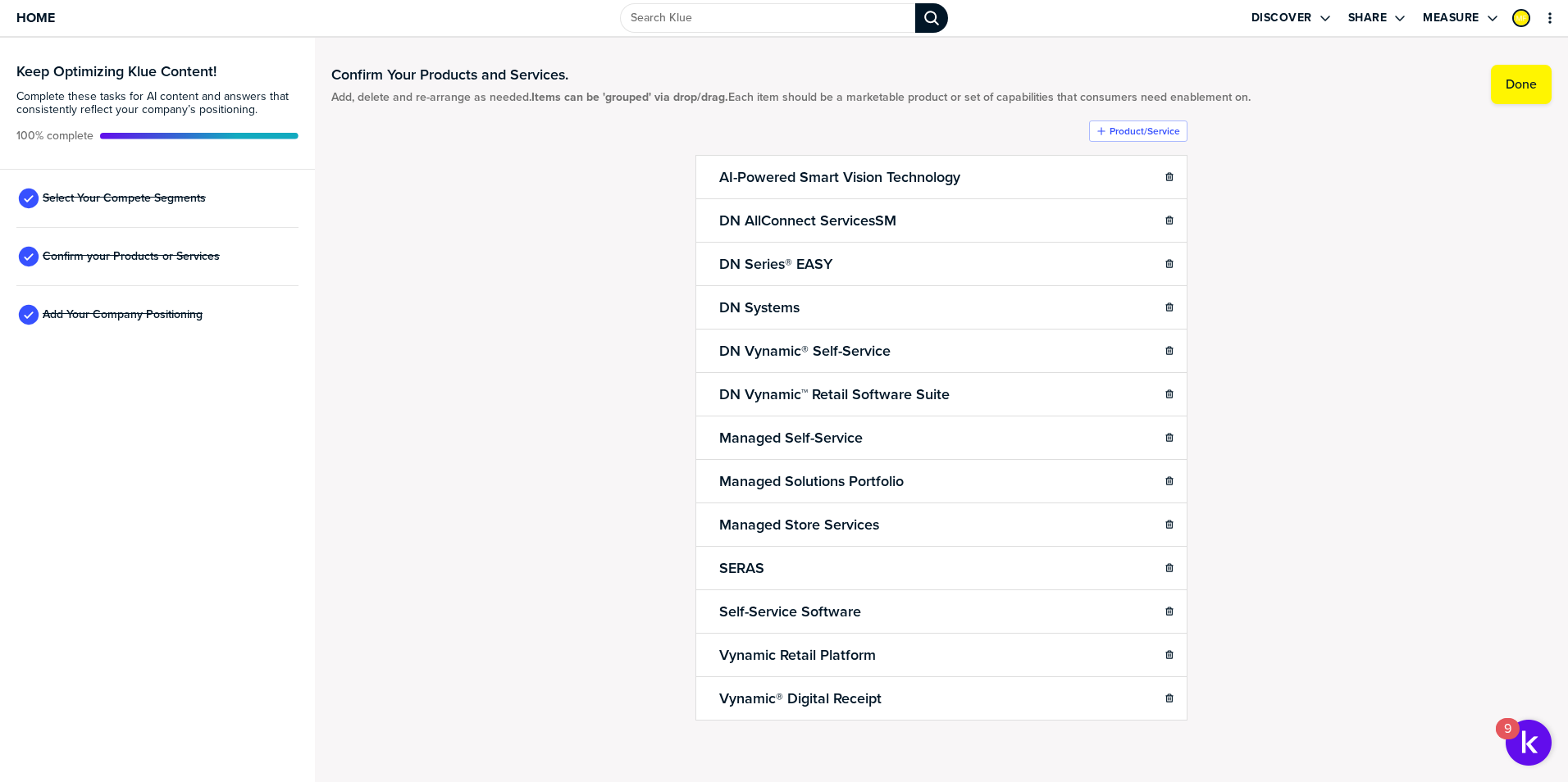
scroll to position [9, 0]
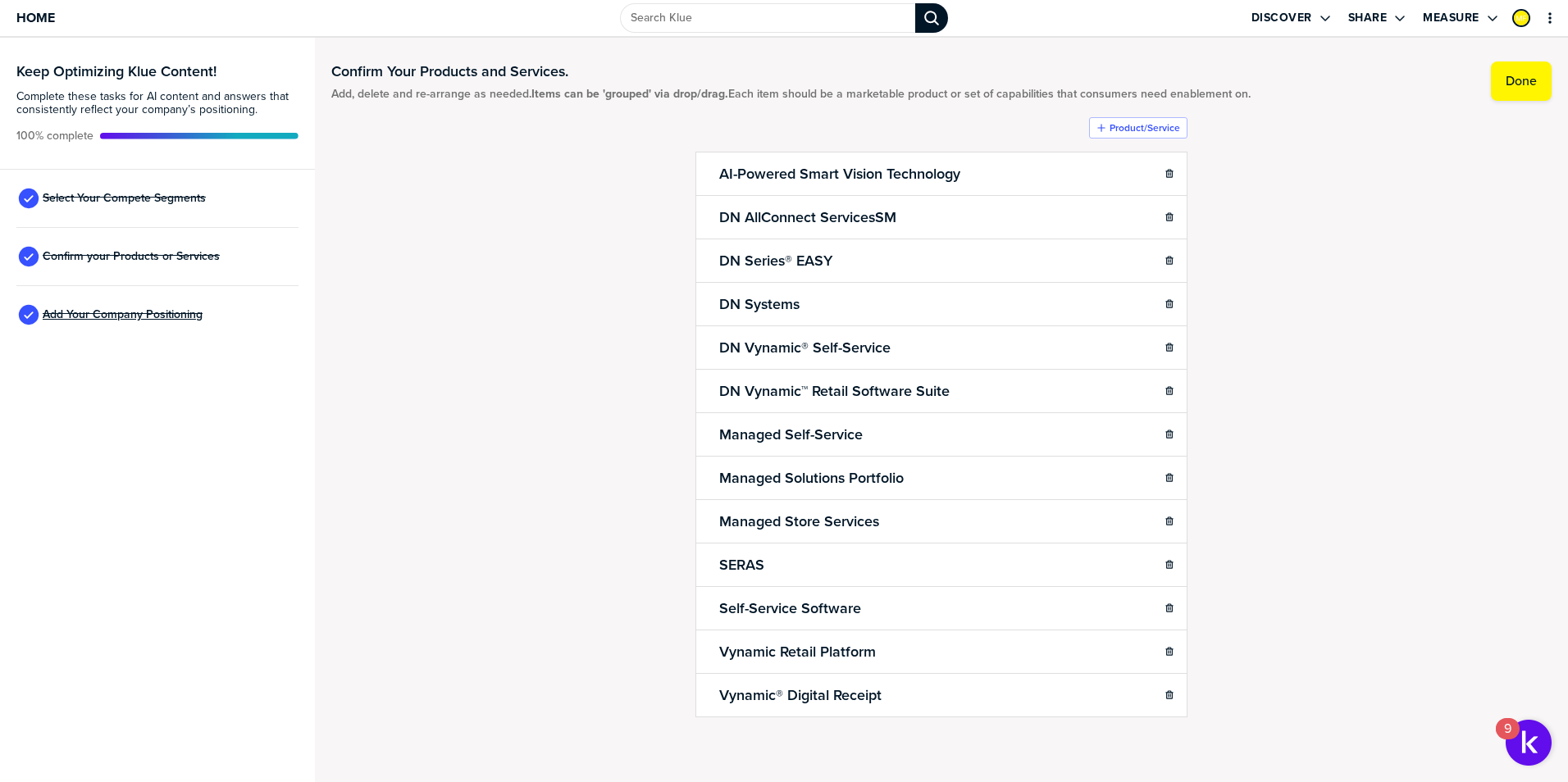
click at [175, 319] on span "Add Your Company Positioning" at bounding box center [123, 315] width 160 height 13
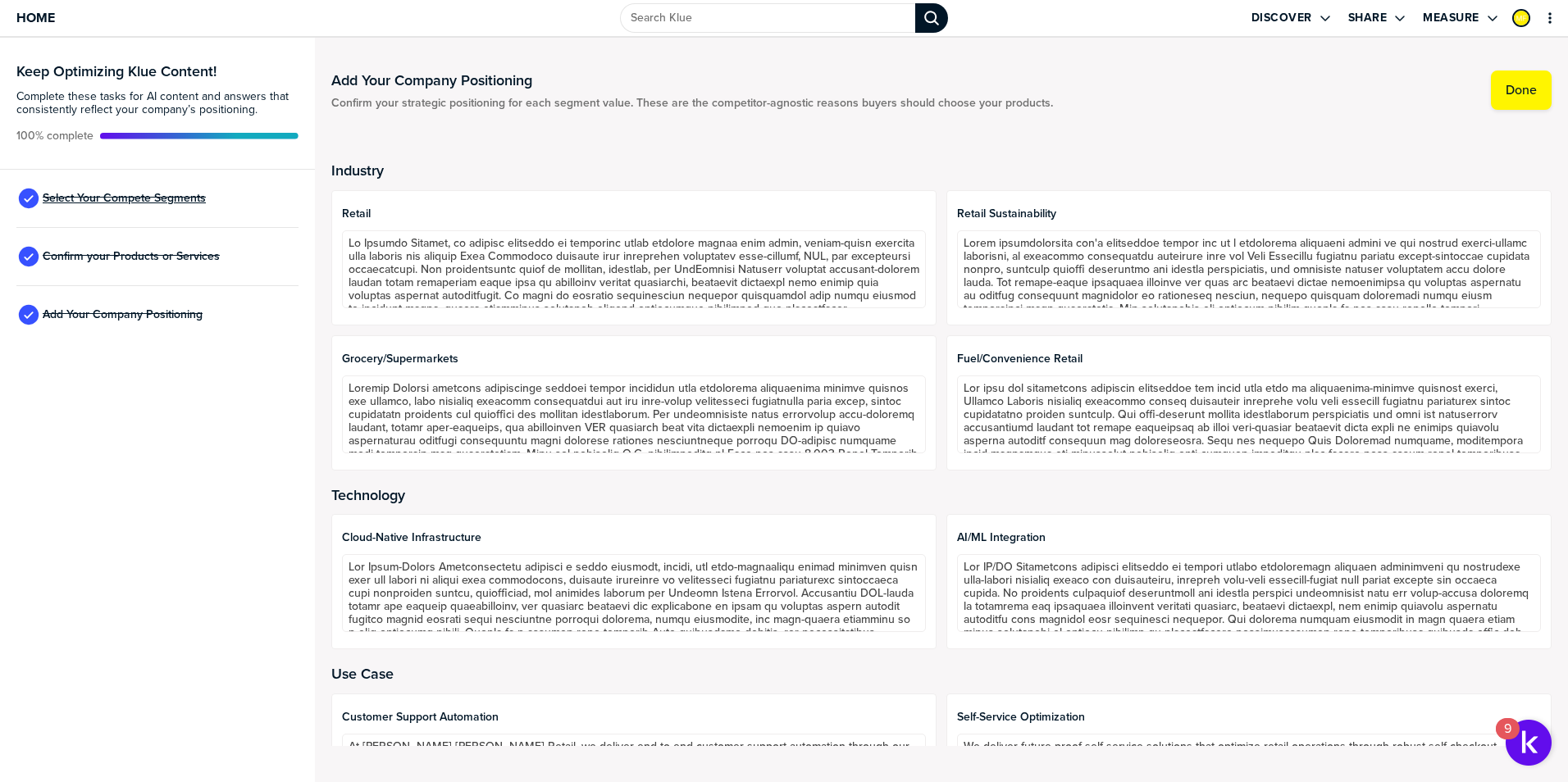
click at [150, 201] on span "Select Your Compete Segments" at bounding box center [124, 198] width 163 height 13
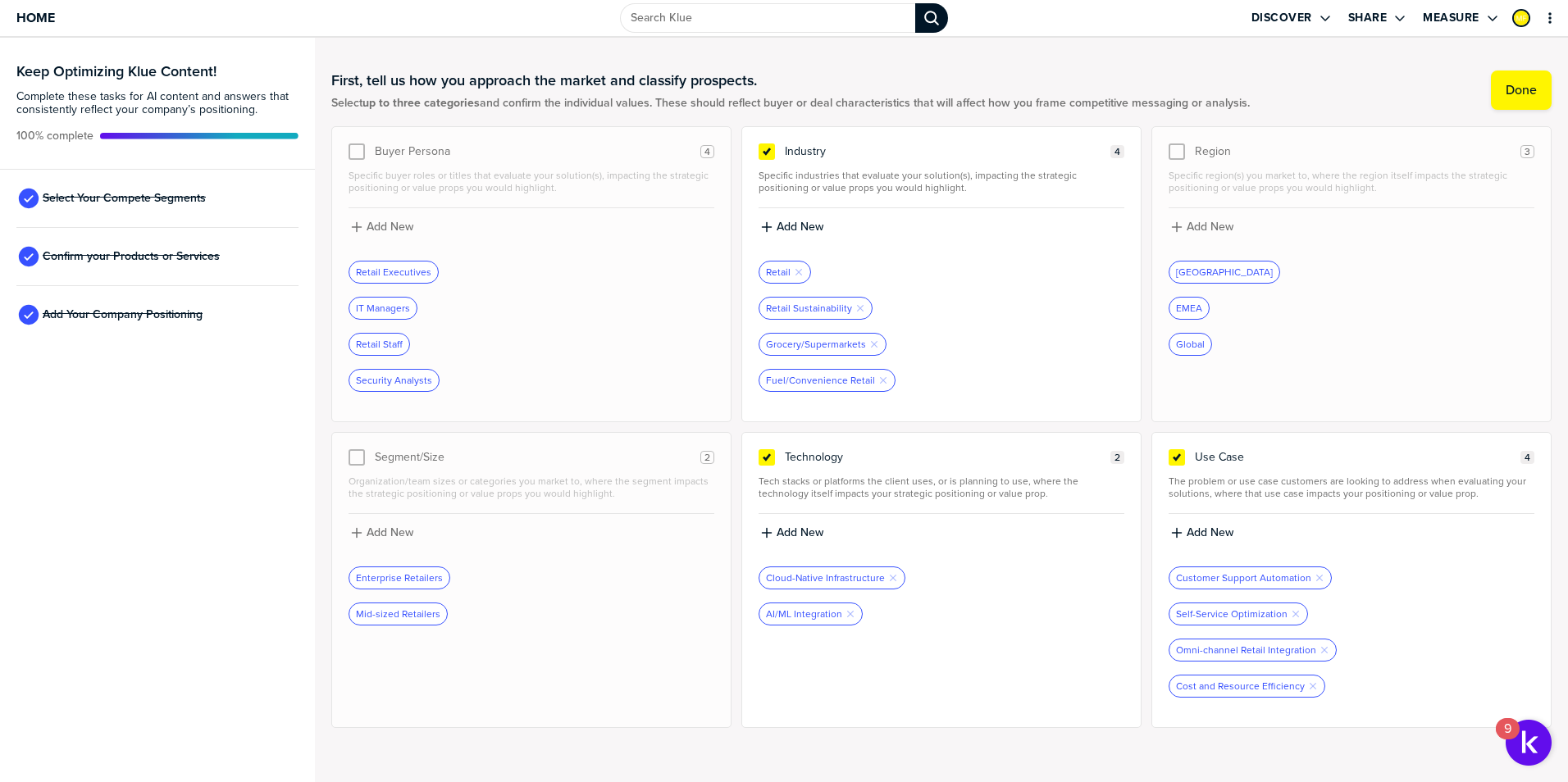
click at [140, 268] on div "Confirm your Products or Services" at bounding box center [157, 257] width 282 height 58
click at [138, 259] on span "Confirm your Products or Services" at bounding box center [132, 257] width 177 height 13
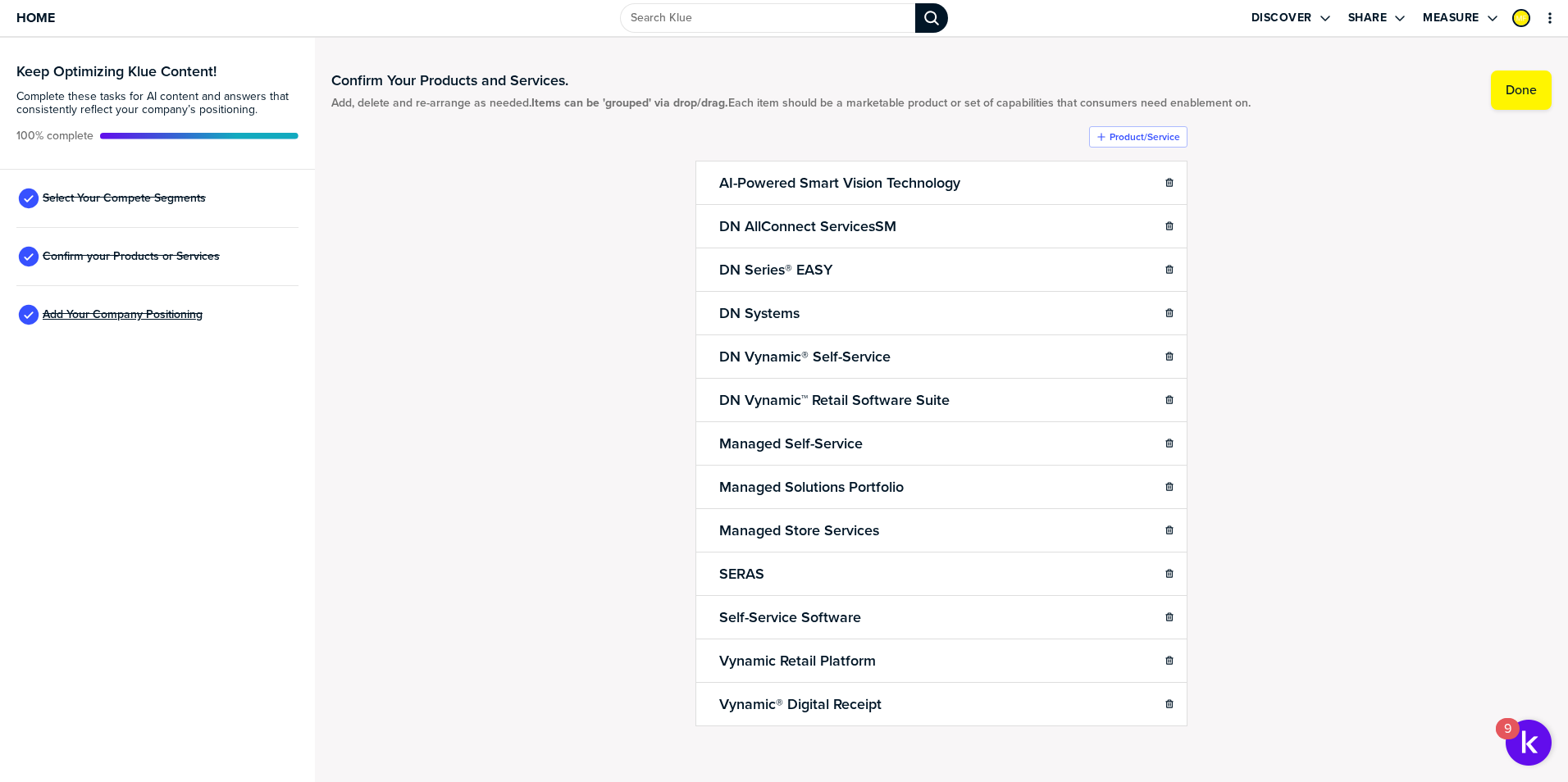
click at [107, 316] on span "Add Your Company Positioning" at bounding box center [123, 315] width 160 height 13
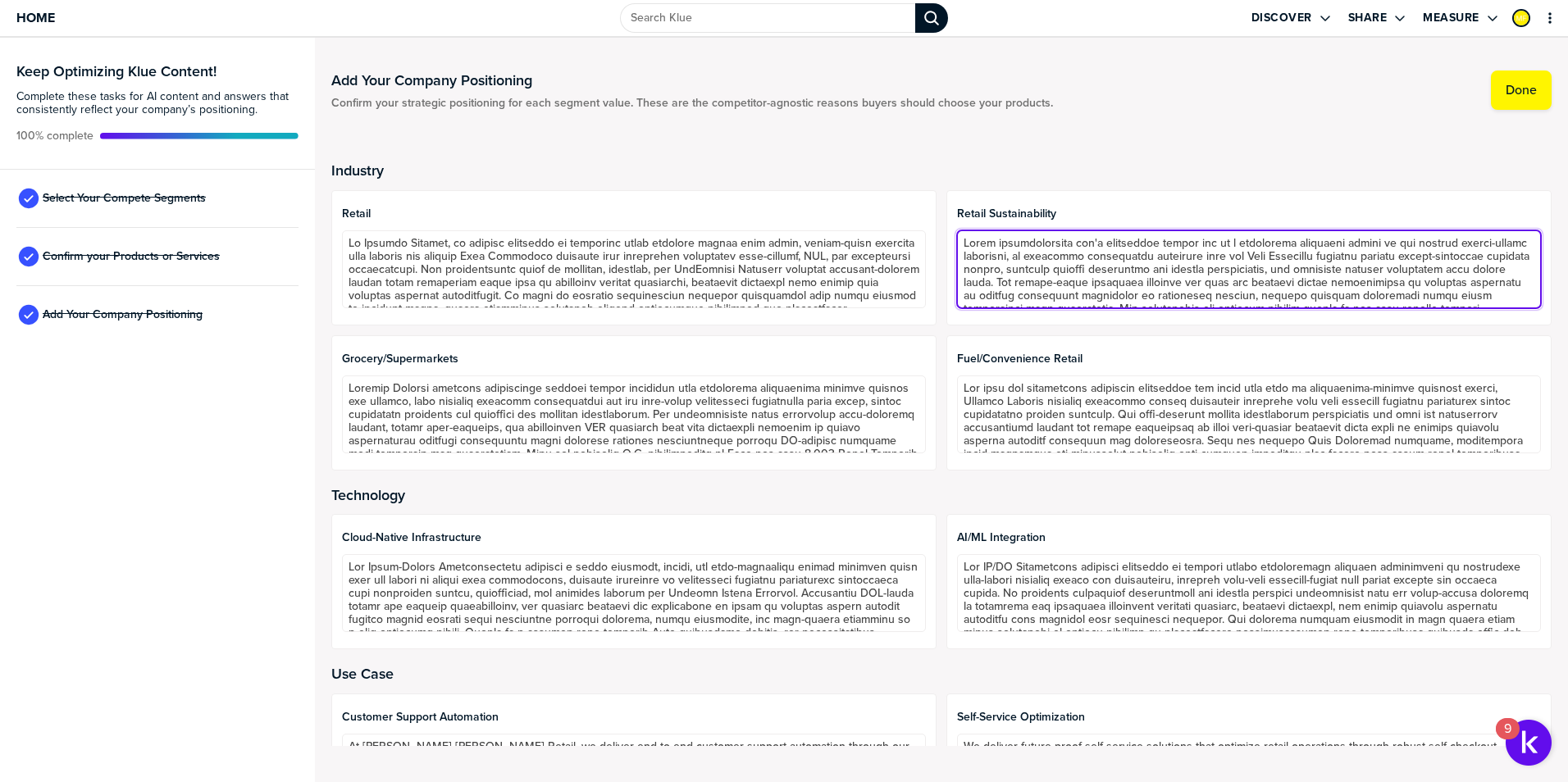
click at [1047, 268] on textarea at bounding box center [1248, 270] width 584 height 78
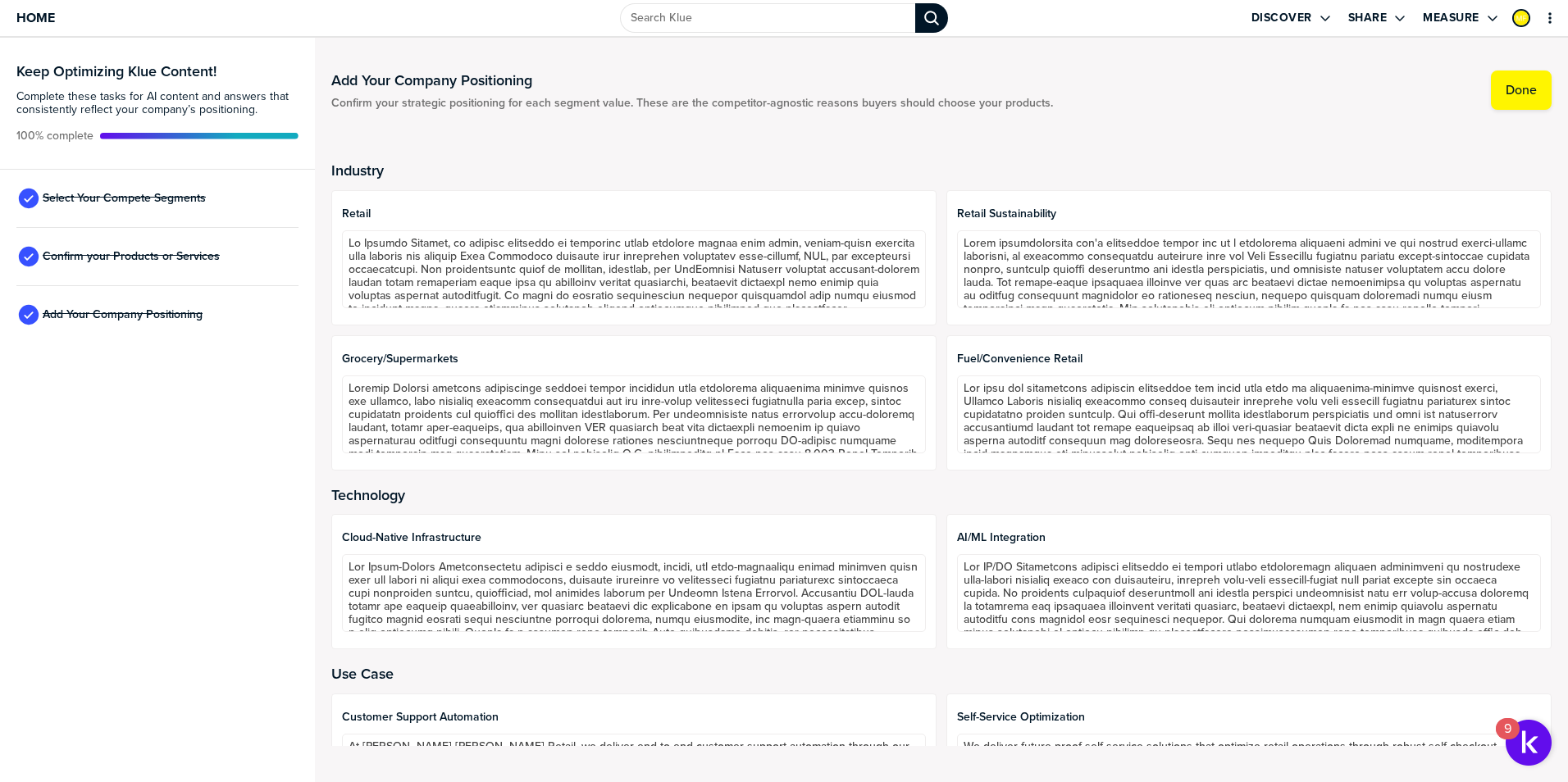
click at [1271, 132] on div "Industry Retail Retail Sustainability Grocery/Supermarkets Fuel/Convenience Ret…" at bounding box center [941, 445] width 1221 height 640
click at [220, 460] on div "Keep Optimizing Klue Content! Complete these tasks for AI content and answers t…" at bounding box center [157, 410] width 315 height 745
click at [1443, 119] on div "Add Your Company Positioning Confirm your strategic positioning for each segmen…" at bounding box center [941, 410] width 1221 height 711
click at [1104, 118] on div "Add Your Company Positioning Confirm your strategic positioning for each segmen…" at bounding box center [941, 410] width 1221 height 711
click at [1196, 93] on div "Add Your Company Positioning Confirm your strategic positioning for each segmen…" at bounding box center [941, 90] width 1221 height 39
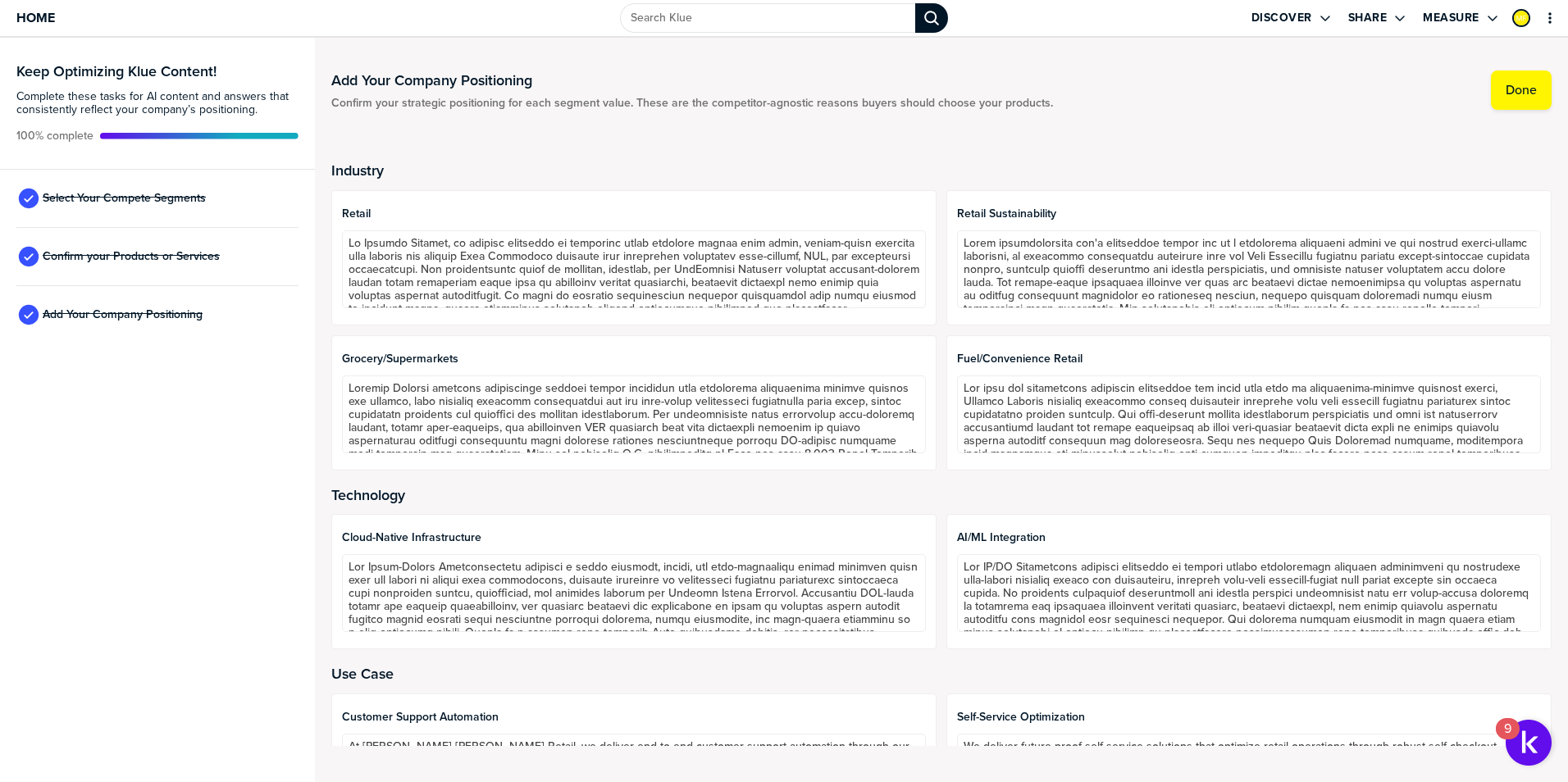
click at [1196, 93] on div "Add Your Company Positioning Confirm your strategic positioning for each segmen…" at bounding box center [941, 90] width 1221 height 39
click at [180, 196] on span "Select Your Compete Segments" at bounding box center [124, 198] width 163 height 13
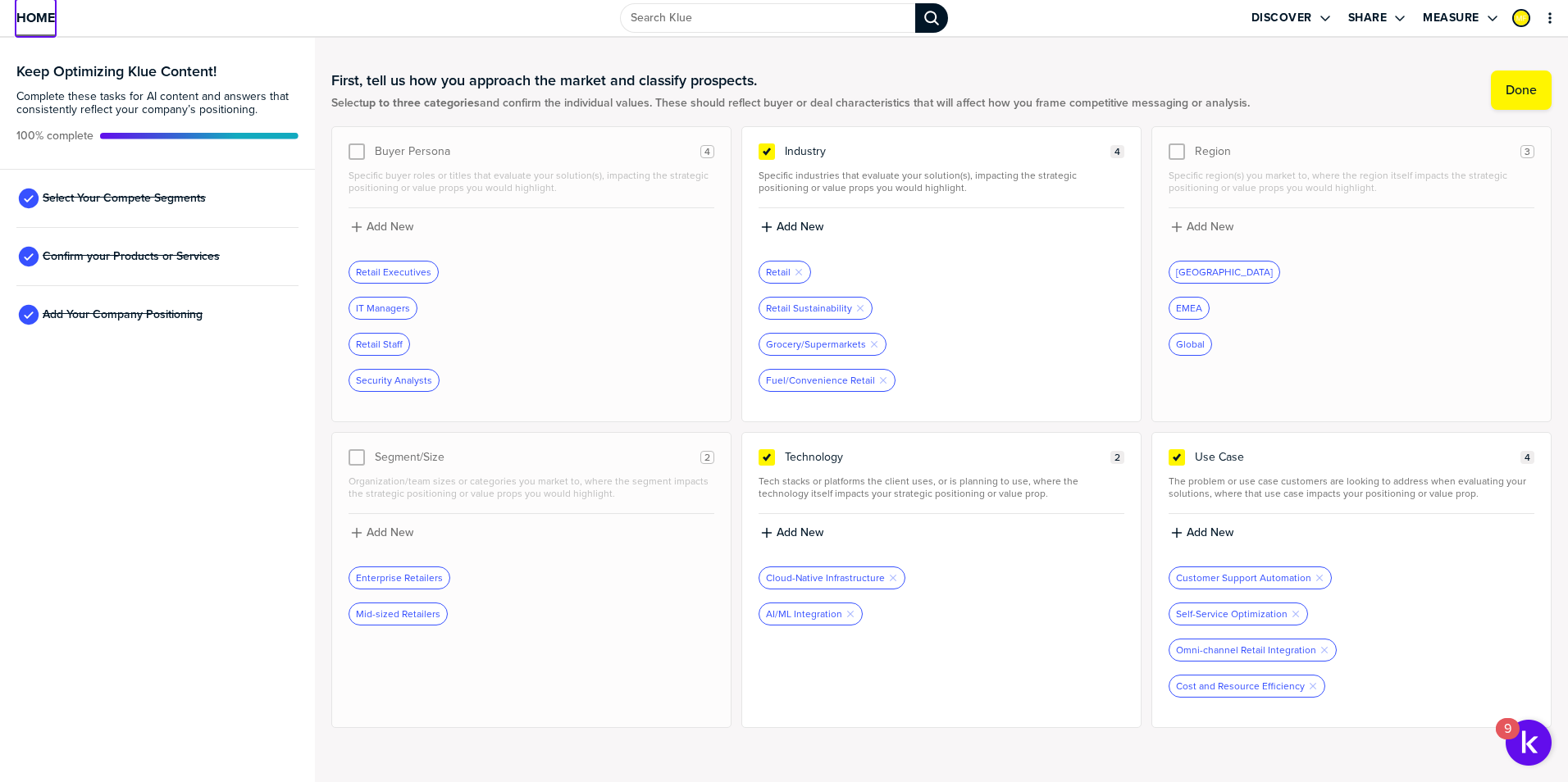
click at [30, 15] on span "Home" at bounding box center [35, 17] width 38 height 14
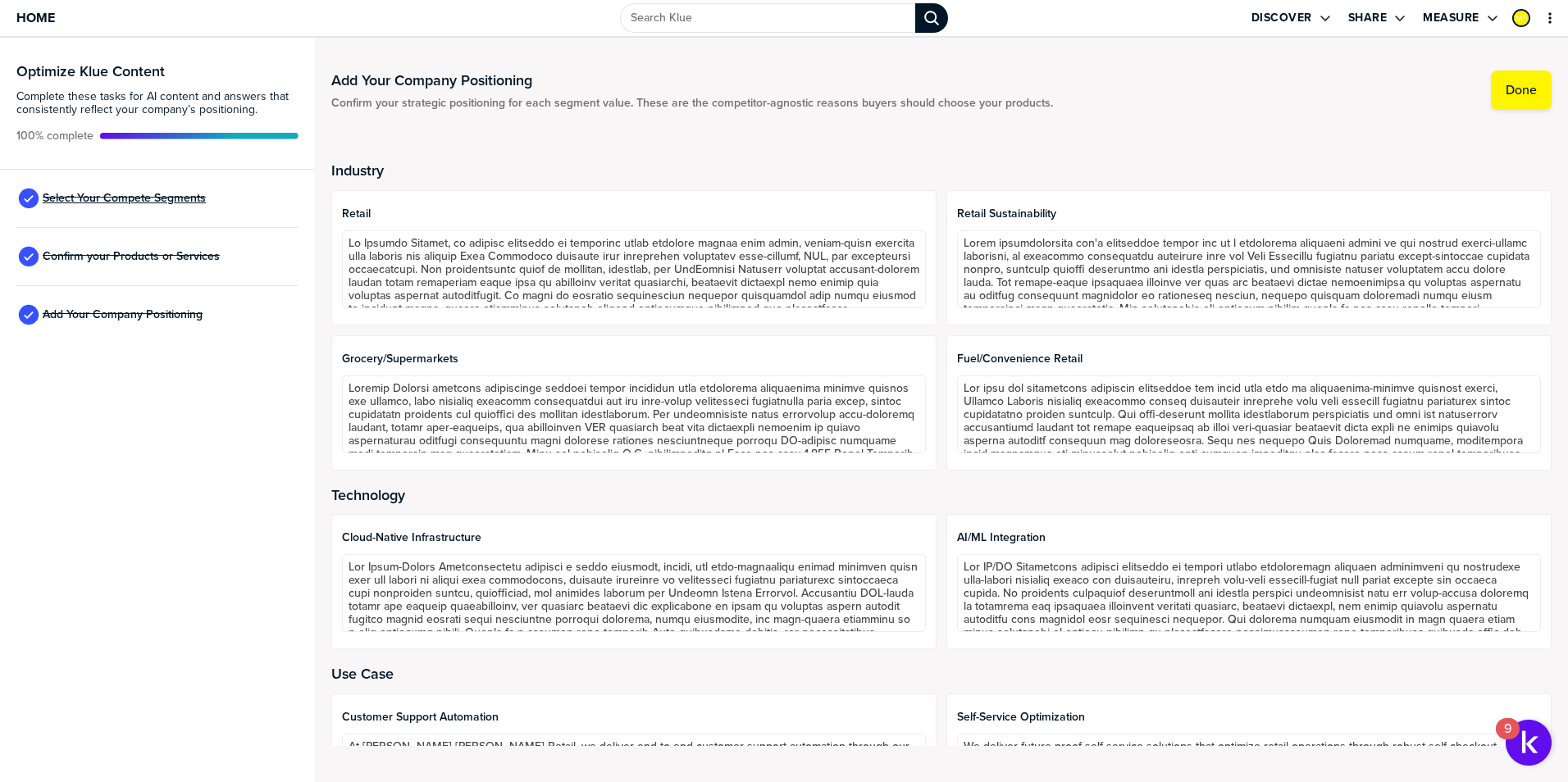
click at [158, 202] on span "Select Your Compete Segments" at bounding box center [124, 198] width 163 height 13
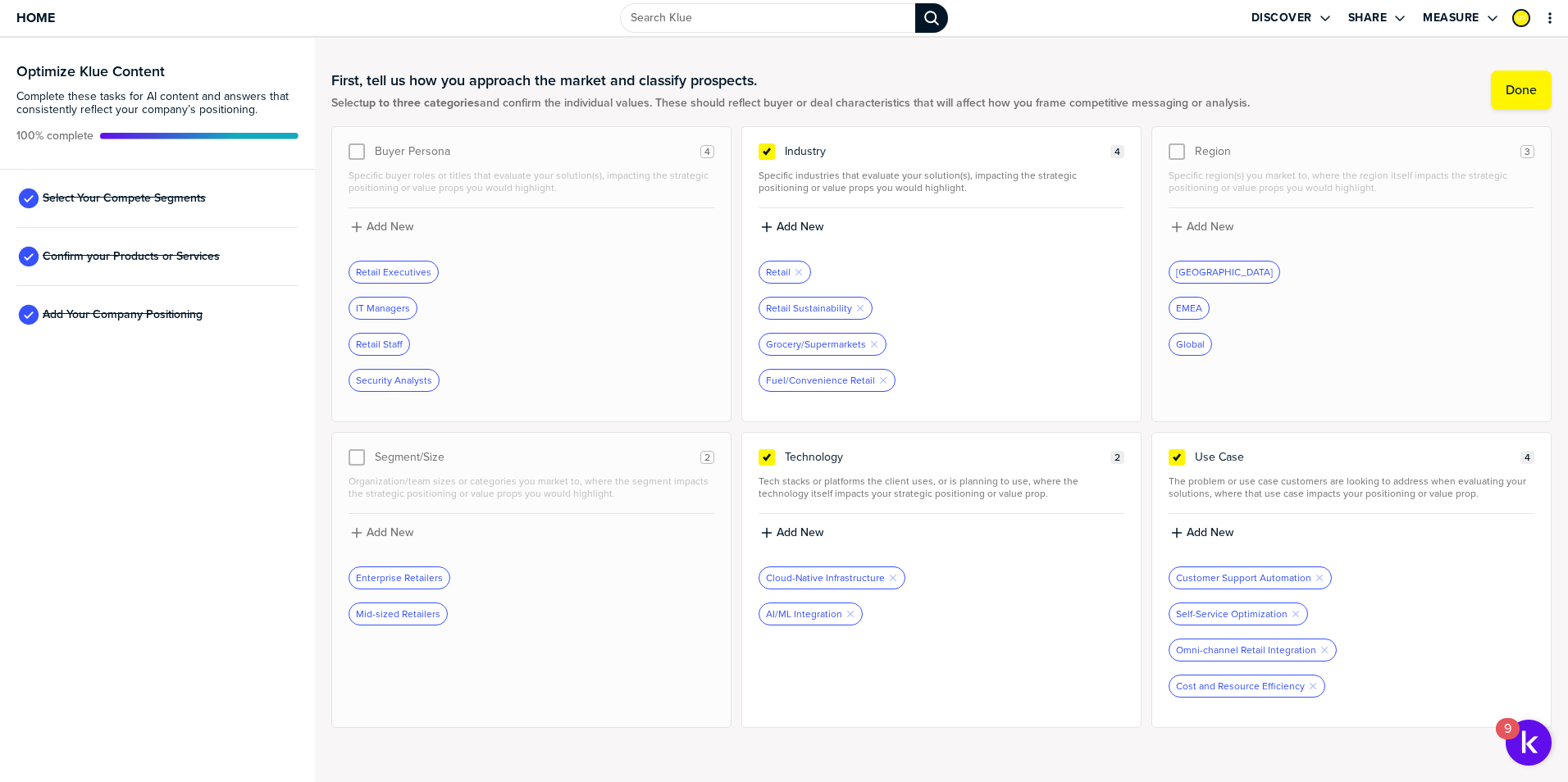
click at [175, 537] on div "Optimize Klue Content Complete these tasks for AI content and answers that cons…" at bounding box center [157, 410] width 315 height 745
click at [1398, 89] on div "First, tell us how you approach the market and classify prospects. Select up to…" at bounding box center [941, 91] width 1221 height 72
click at [178, 526] on div "Optimize Klue Content Complete these tasks for AI content and answers that cons…" at bounding box center [157, 410] width 315 height 745
click at [1238, 61] on div "First, tell us how you approach the market and classify prospects. Select up to…" at bounding box center [941, 91] width 1221 height 72
click at [1269, 62] on div "First, tell us how you approach the market and classify prospects. Select up to…" at bounding box center [941, 91] width 1221 height 72
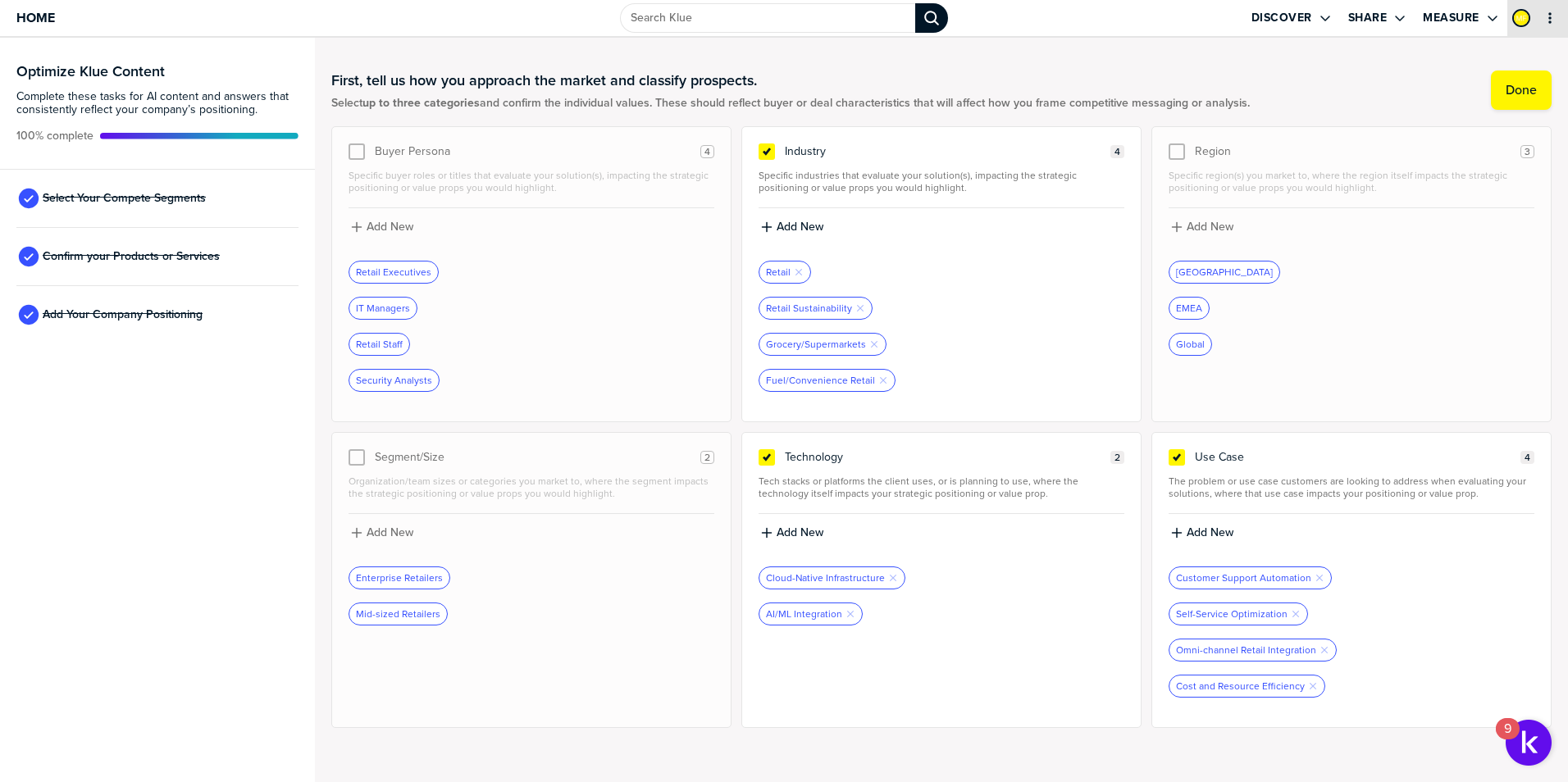
click at [1555, 14] on icon "primary" at bounding box center [1550, 18] width 13 height 13
